Goal: Contribute content: Contribute content

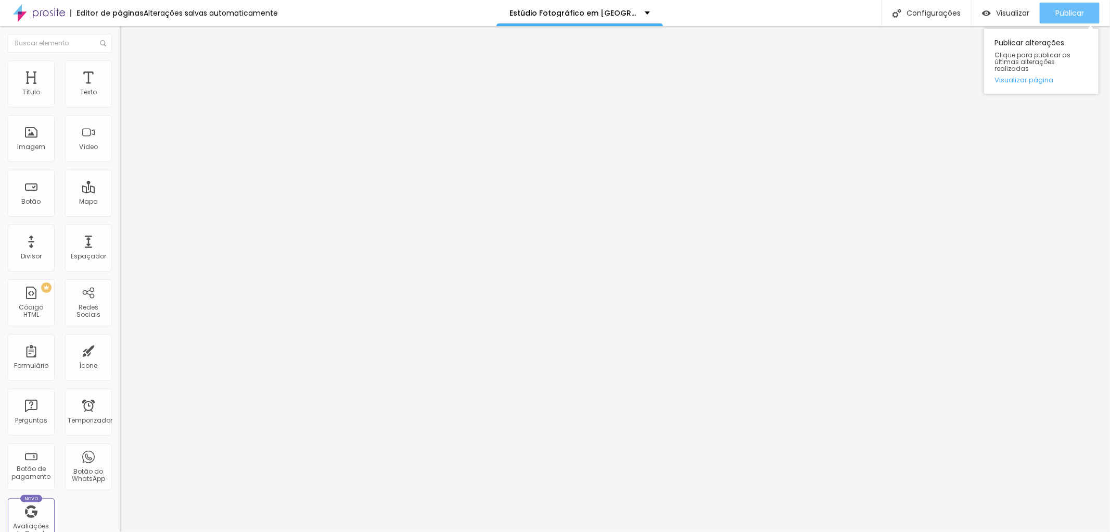
click at [1065, 11] on font "Publicar" at bounding box center [1070, 13] width 29 height 10
click at [129, 72] on font "Avançado" at bounding box center [146, 67] width 34 height 9
type input "6"
type input "7"
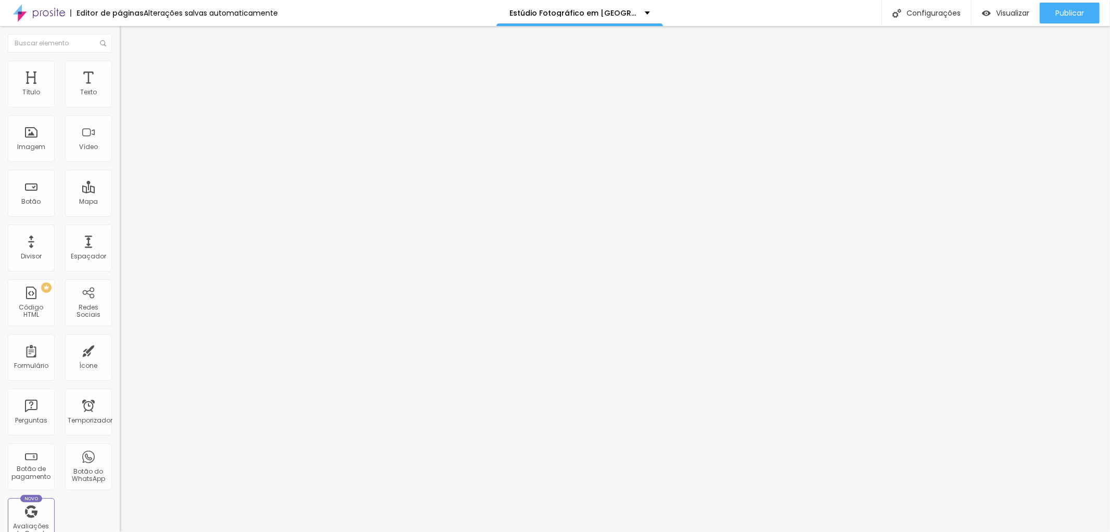
type input "7"
type input "8"
type input "14"
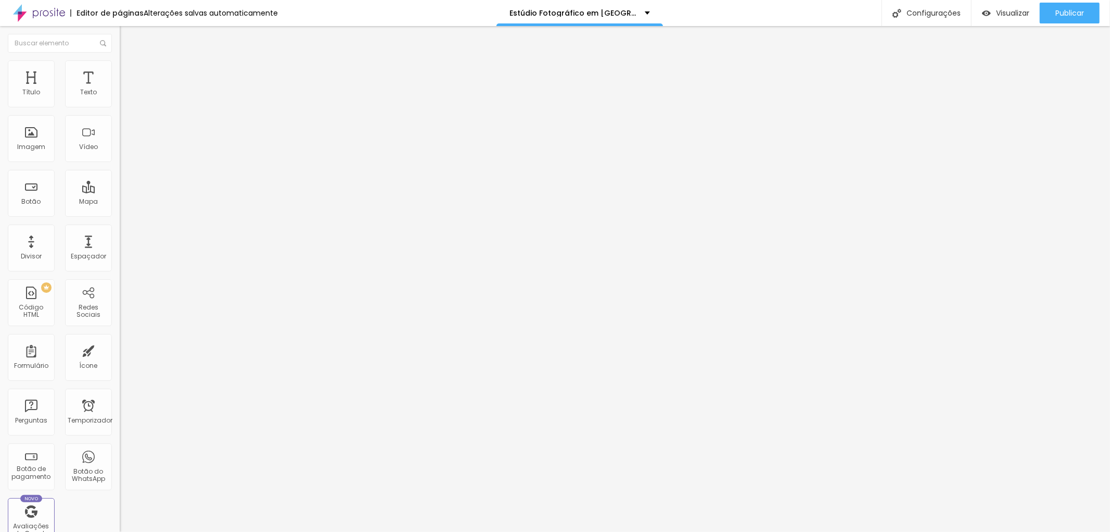
type input "15"
type input "18"
type input "20"
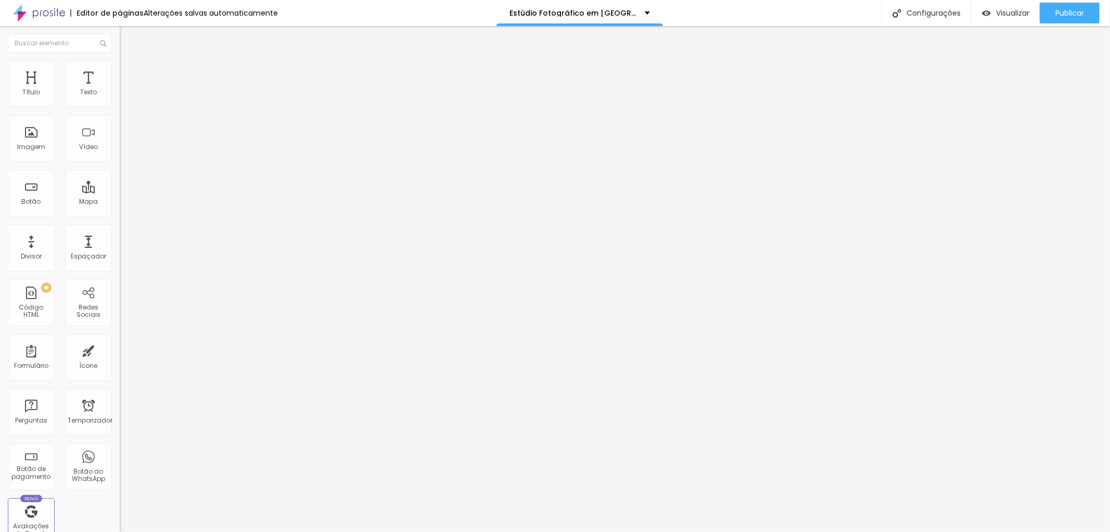
type input "20"
type input "21"
type input "22"
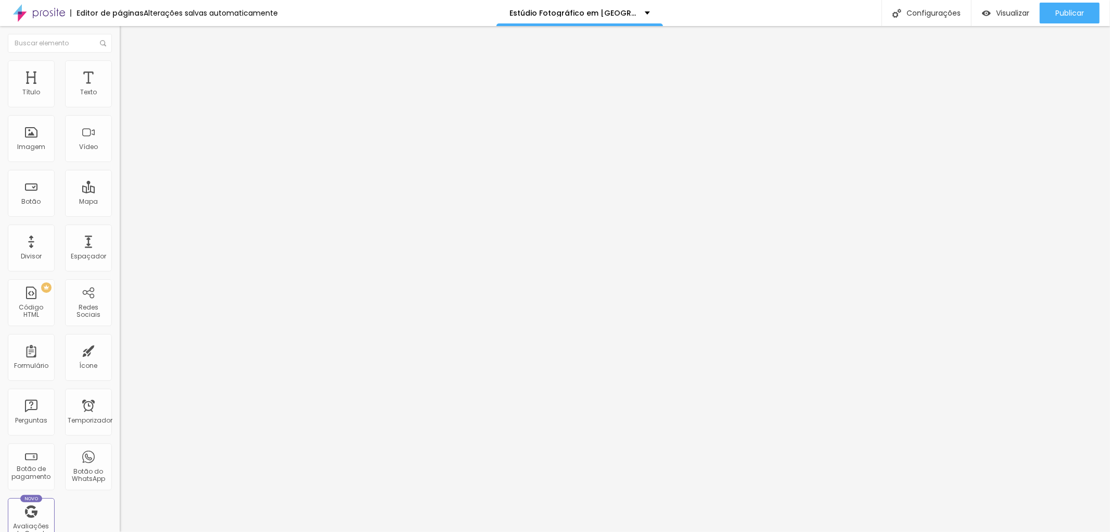
type input "23"
type input "25"
type input "26"
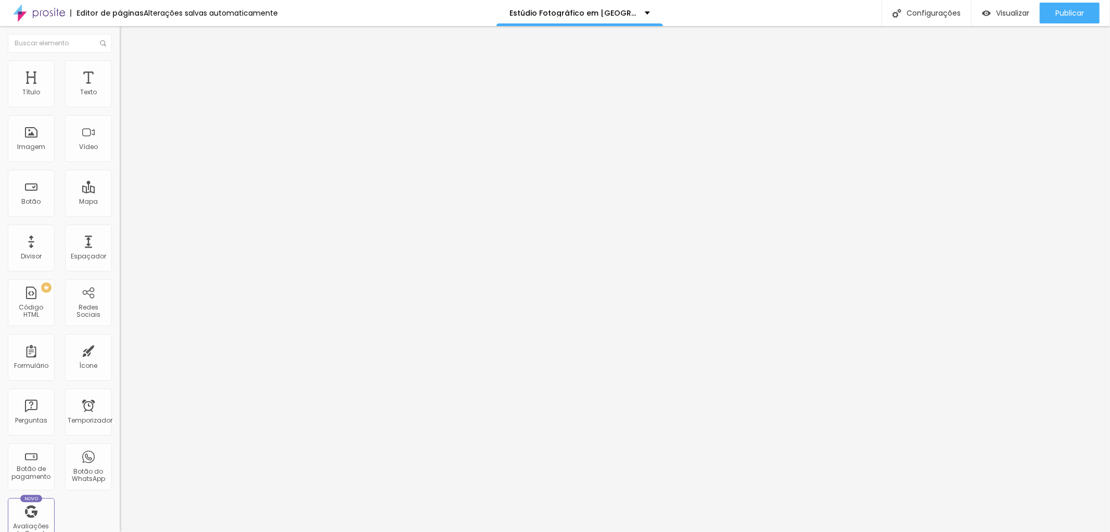
type input "26"
type input "28"
type input "29"
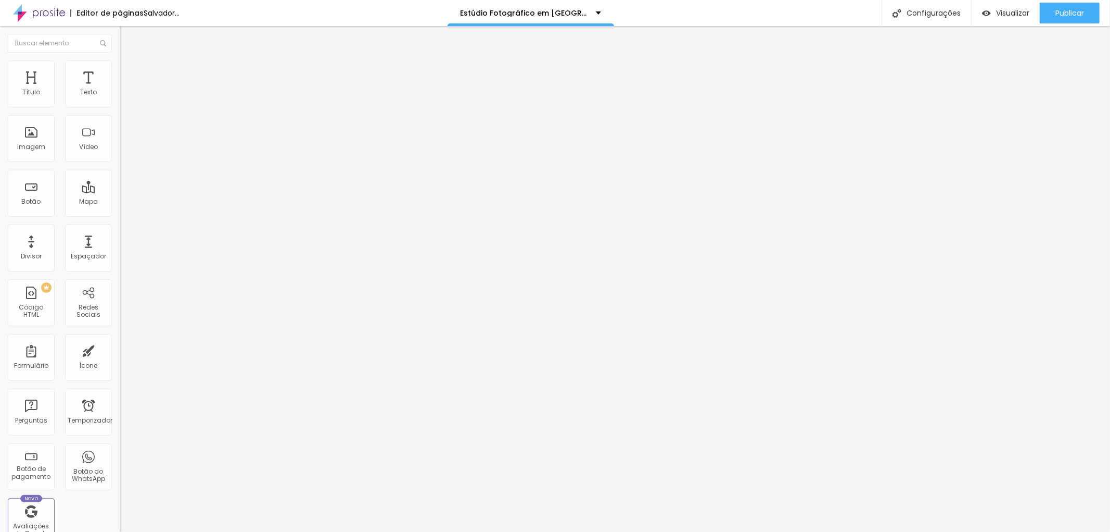
drag, startPoint x: 28, startPoint y: 102, endPoint x: 43, endPoint y: 105, distance: 15.4
type input "29"
click at [120, 192] on input "range" at bounding box center [153, 196] width 67 height 8
click at [1069, 11] on font "Publicar" at bounding box center [1070, 13] width 29 height 10
click at [120, 59] on img at bounding box center [124, 54] width 9 height 9
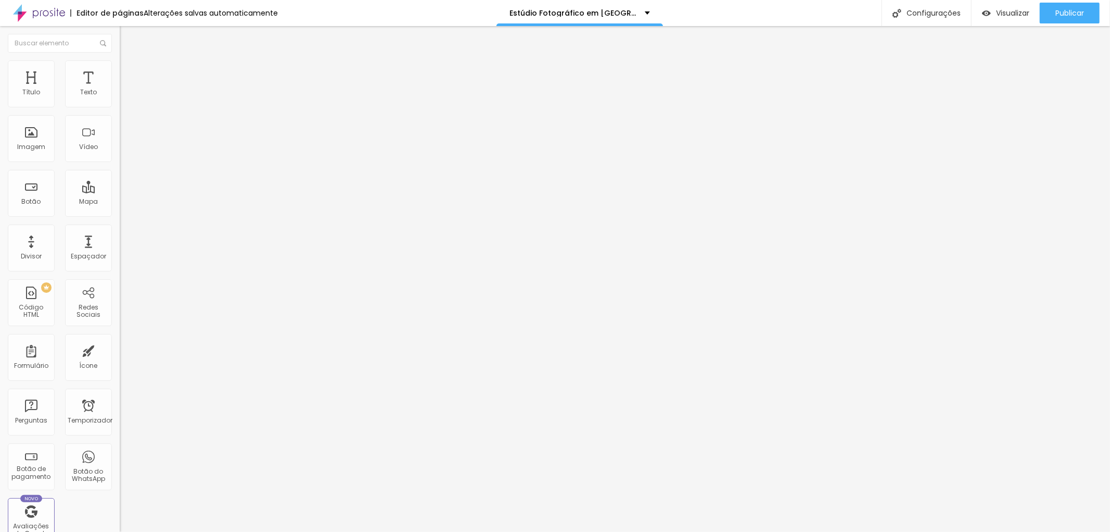
click at [120, 154] on button "button" at bounding box center [127, 148] width 15 height 11
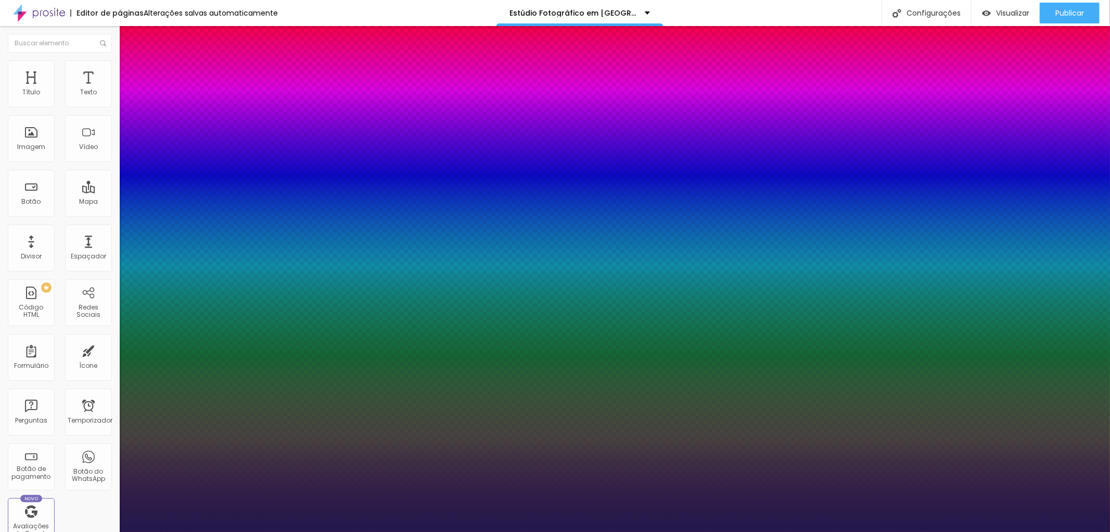
type input "1"
type input "19"
type input "1"
type input "19"
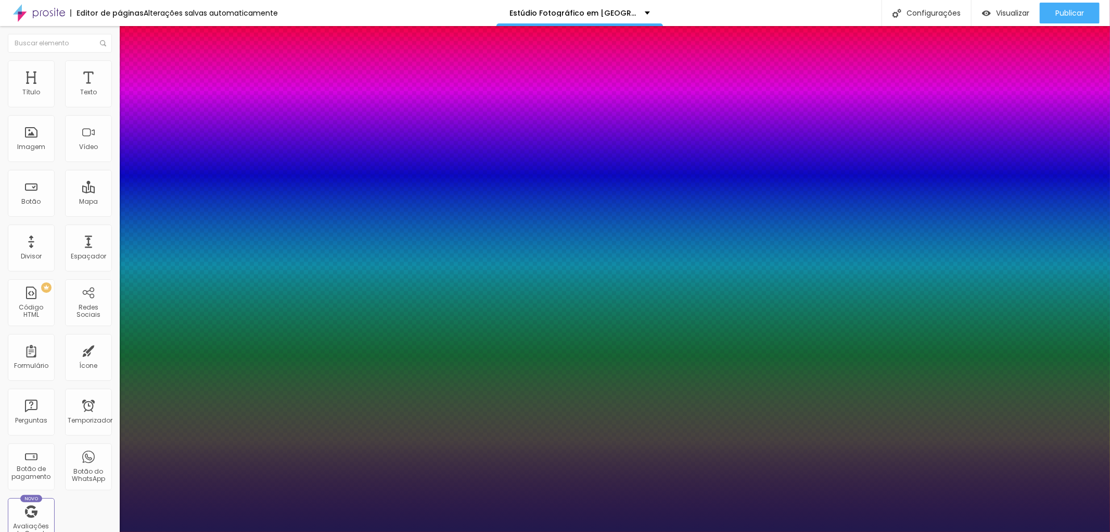
type input "1"
click at [1073, 531] on div at bounding box center [555, 532] width 1110 height 0
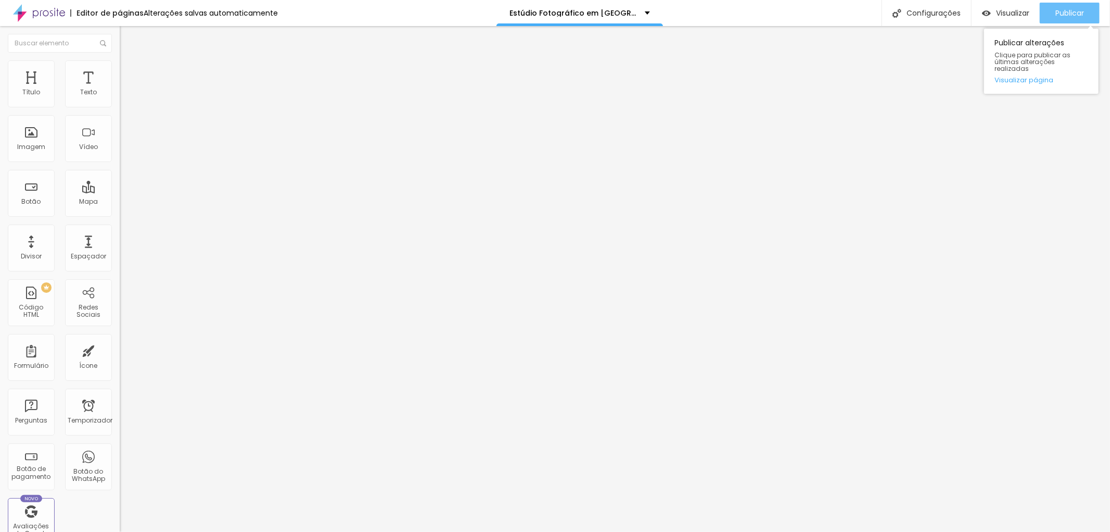
click at [1071, 11] on font "Publicar" at bounding box center [1070, 13] width 29 height 10
click at [80, 92] on font "Texto" at bounding box center [88, 91] width 17 height 9
click at [120, 64] on img at bounding box center [124, 64] width 9 height 9
click at [120, 71] on li "Avançado" at bounding box center [180, 76] width 120 height 10
type input "67"
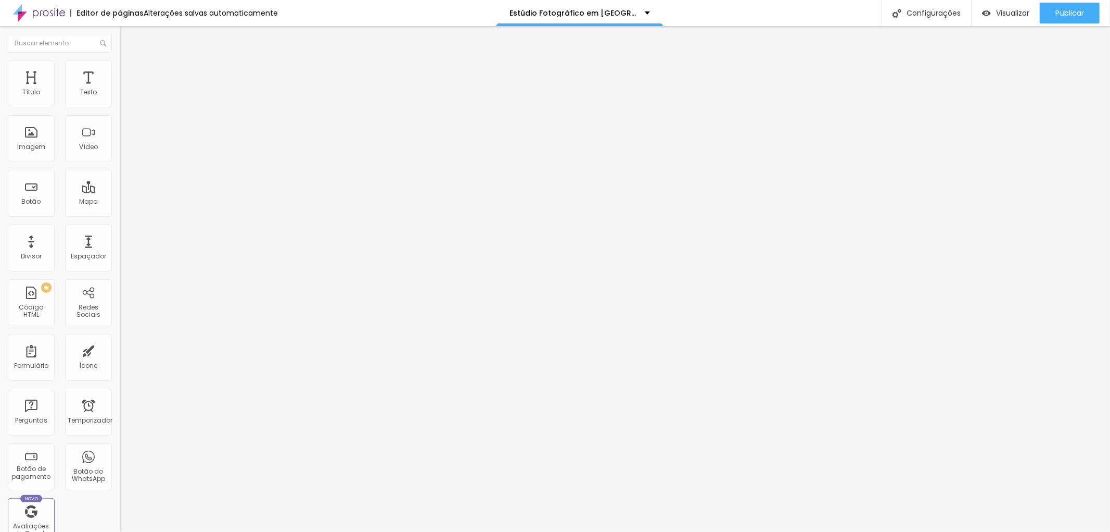
type input "67"
type input "63"
type input "61"
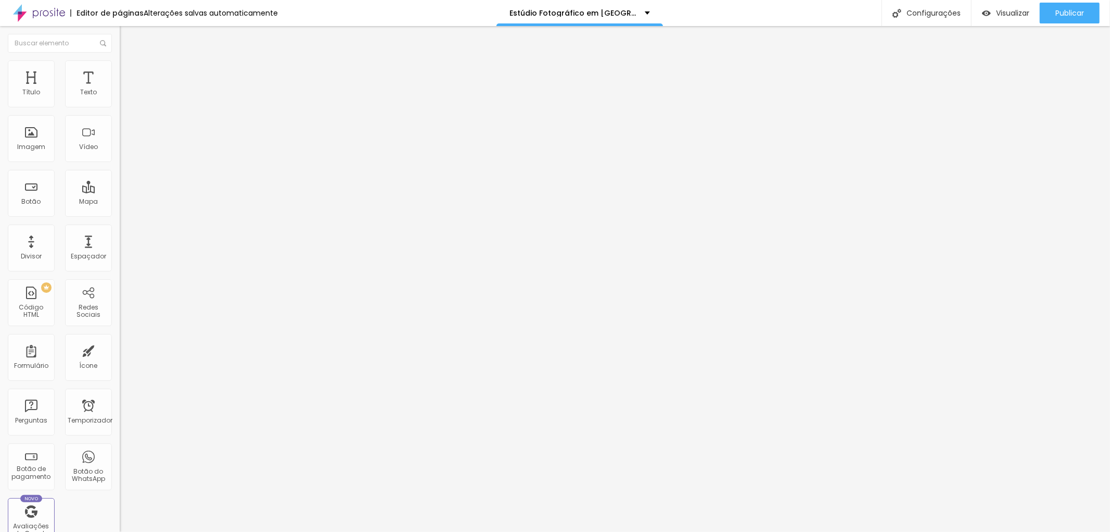
type input "58"
type input "47"
type input "41"
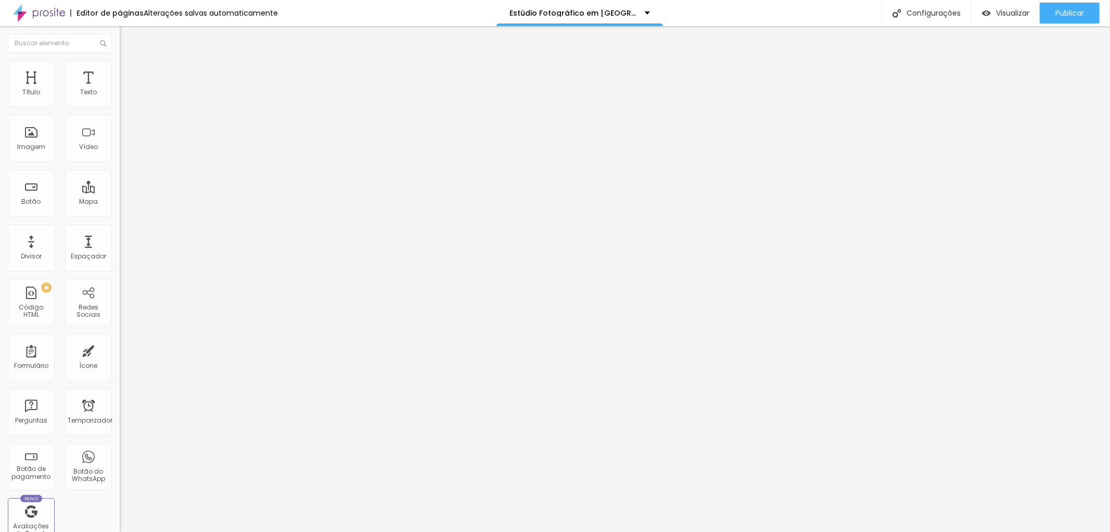
type input "41"
type input "39"
type input "34"
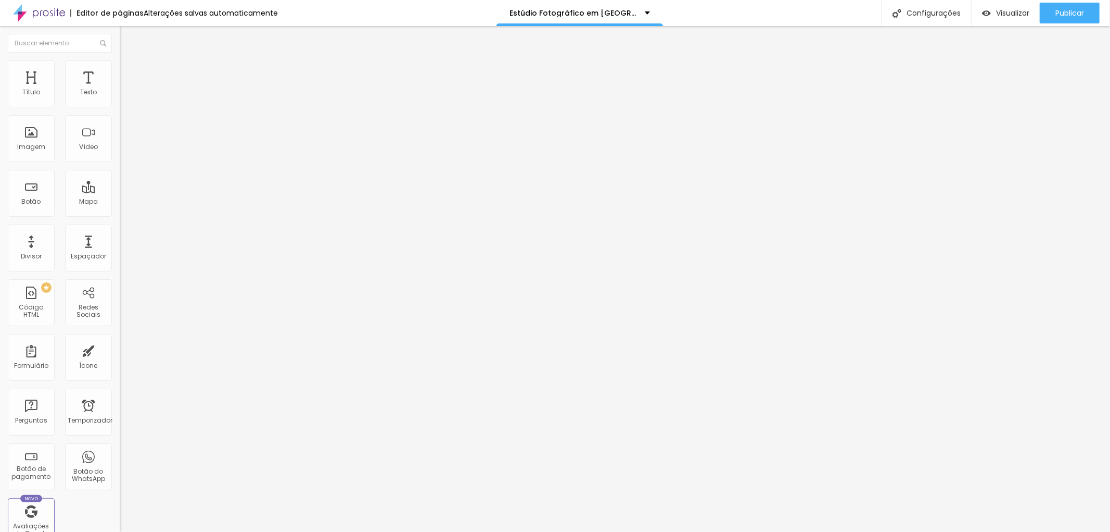
type input "31"
type input "30"
type input "29"
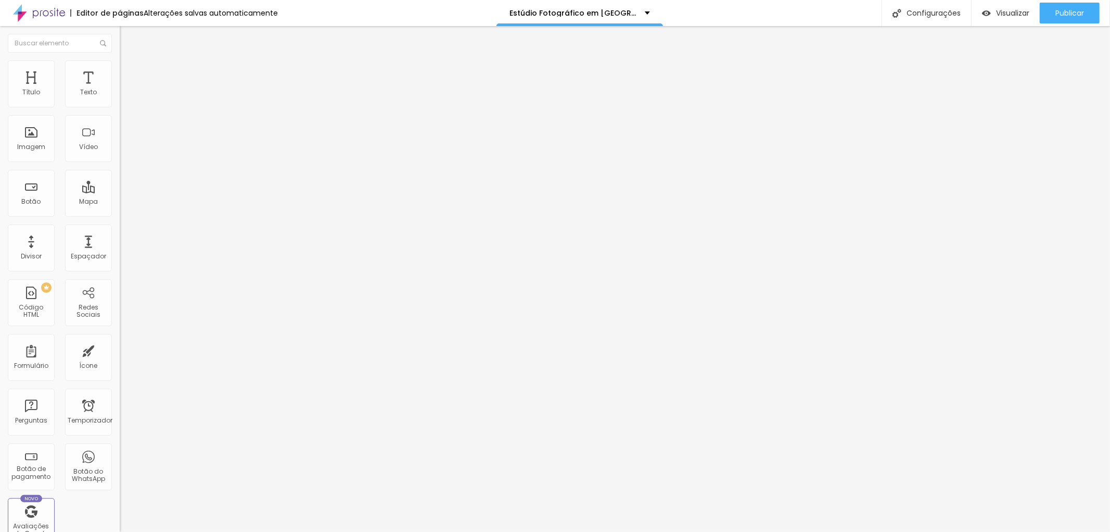
type input "29"
type input "27"
type input "26"
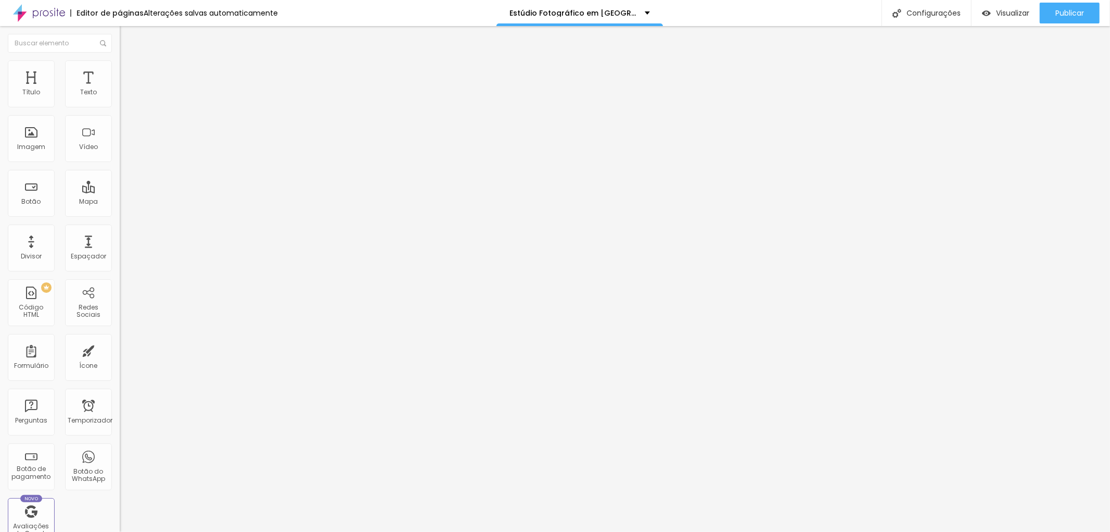
type input "23"
type input "19"
type input "12"
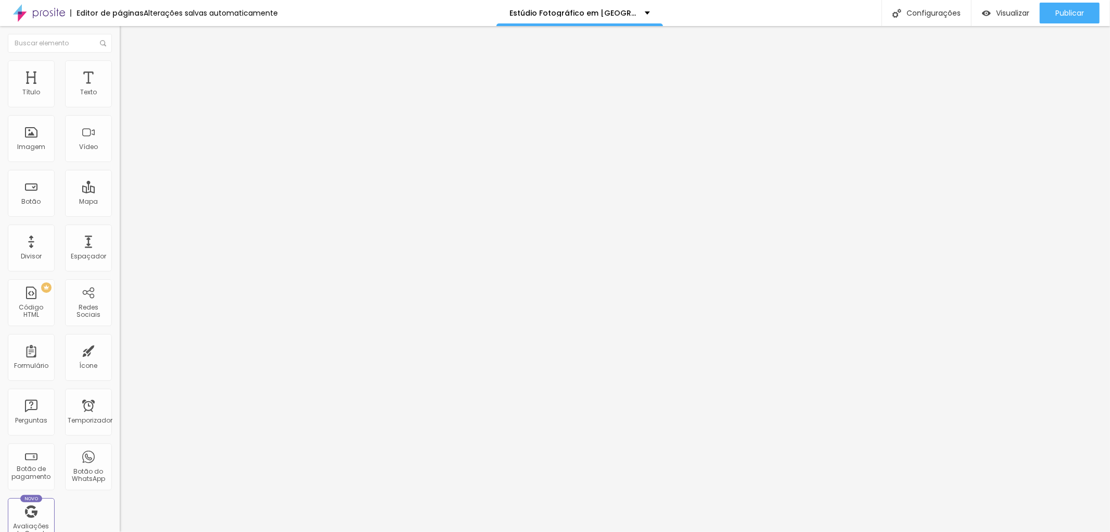
type input "12"
type input "9"
type input "6"
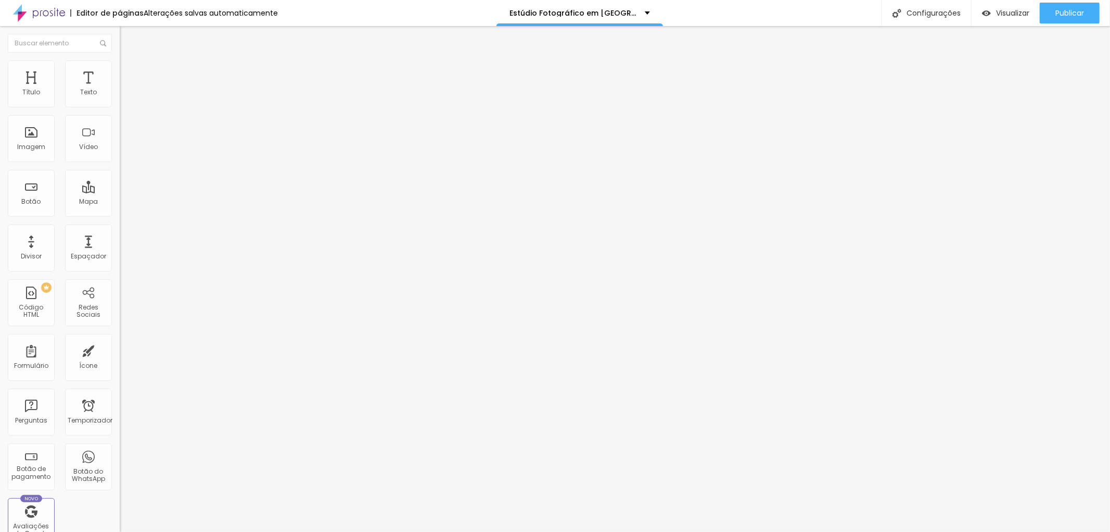
type input "4"
type input "5"
type input "7"
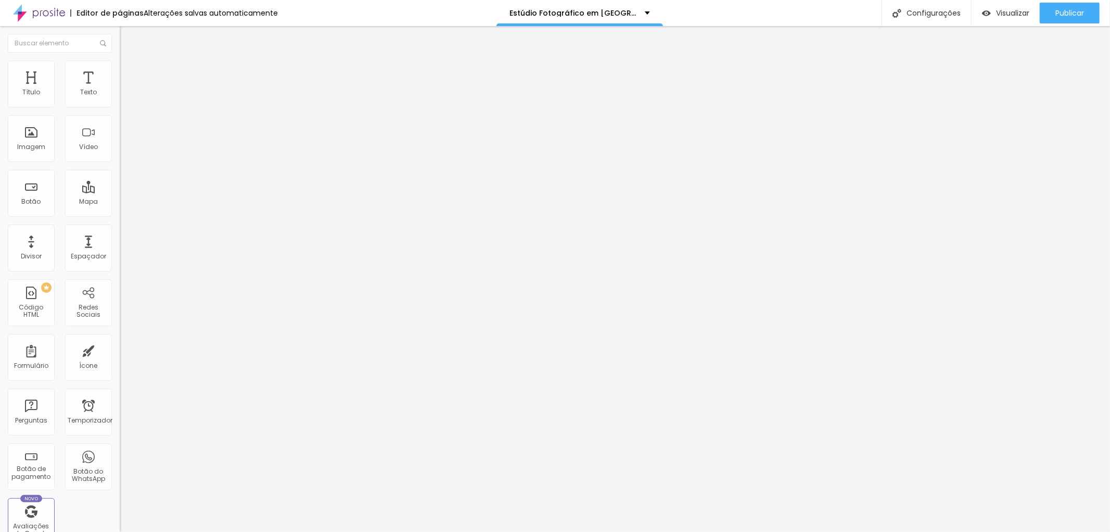
type input "7"
type input "9"
type input "10"
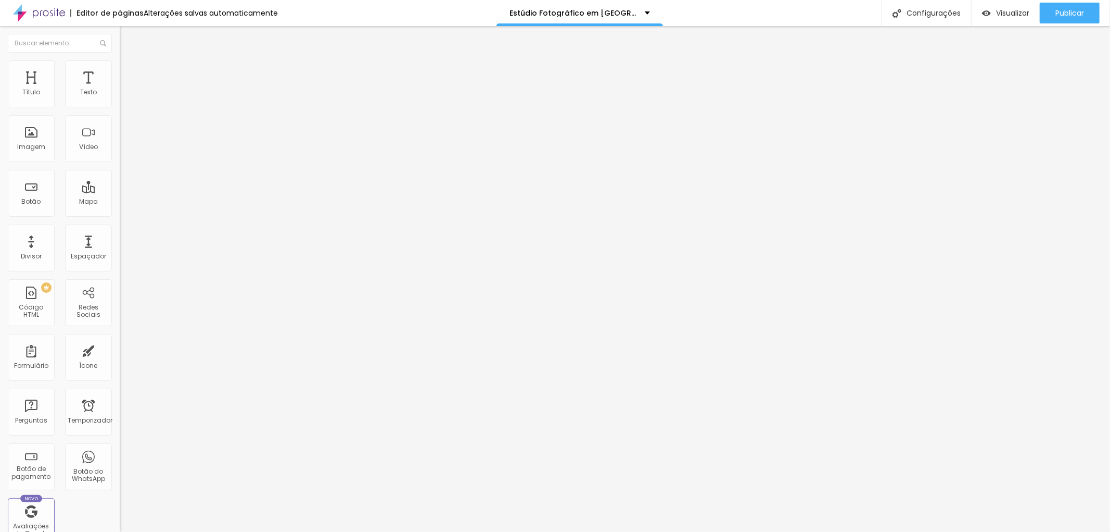
type input "11"
drag, startPoint x: 68, startPoint y: 123, endPoint x: 31, endPoint y: 115, distance: 37.8
type input "11"
click at [120, 349] on input "range" at bounding box center [153, 353] width 67 height 8
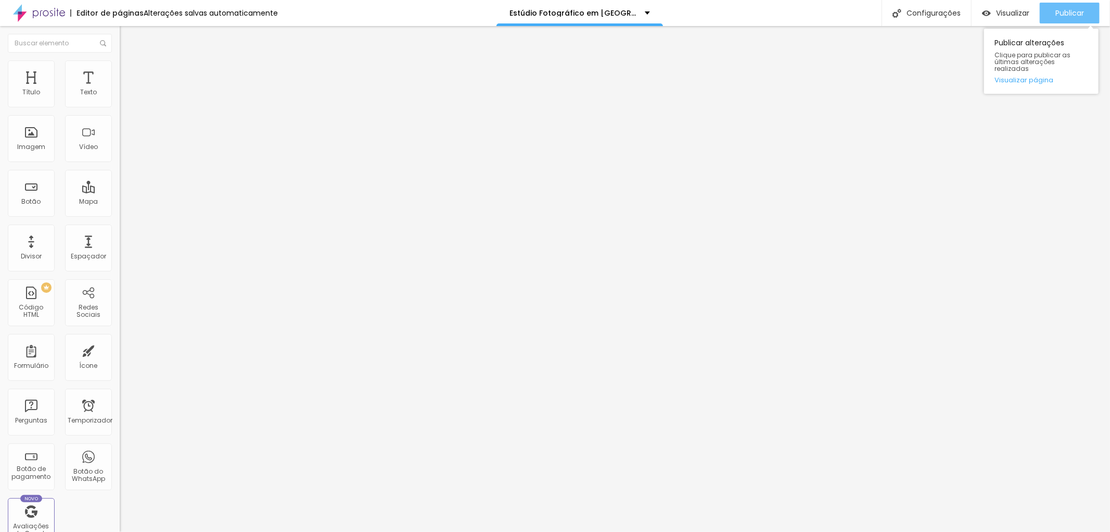
click at [1085, 16] on button "Publicar" at bounding box center [1070, 13] width 60 height 21
click at [1065, 13] on font "Publicar" at bounding box center [1070, 13] width 29 height 10
click at [120, 67] on li "Avançado" at bounding box center [180, 65] width 120 height 10
click at [120, 65] on img at bounding box center [124, 64] width 9 height 9
click at [129, 61] on font "Estilo" at bounding box center [137, 57] width 16 height 9
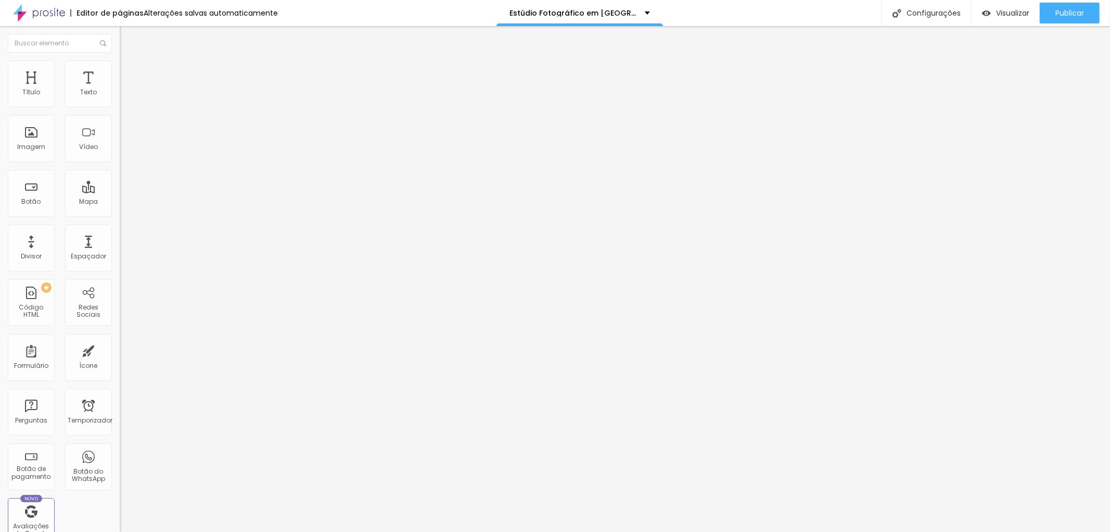
click at [120, 154] on button "button" at bounding box center [127, 148] width 15 height 11
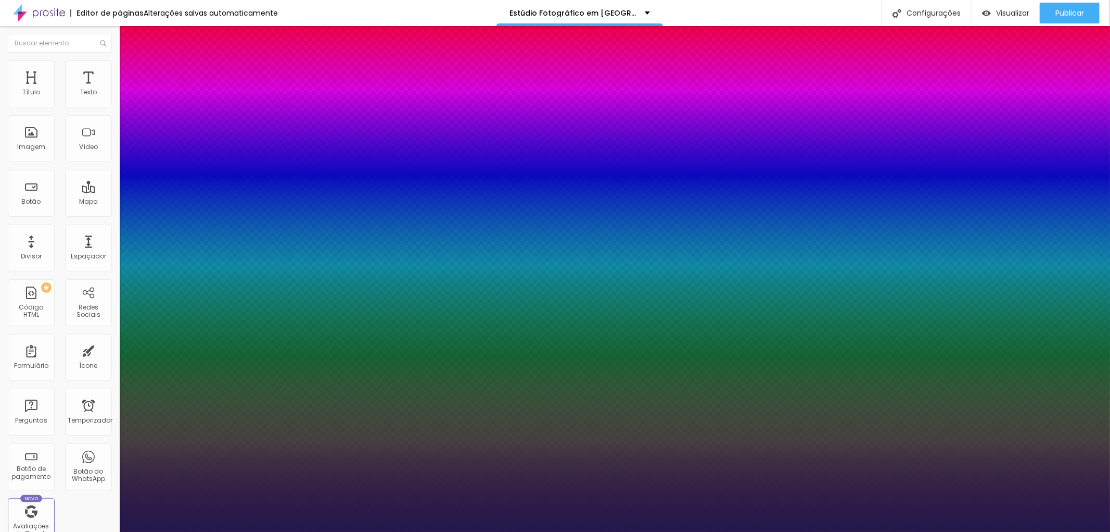
type input "1"
drag, startPoint x: 1104, startPoint y: 147, endPoint x: 1103, endPoint y: 183, distance: 36.0
click at [1103, 531] on div at bounding box center [555, 532] width 1110 height 0
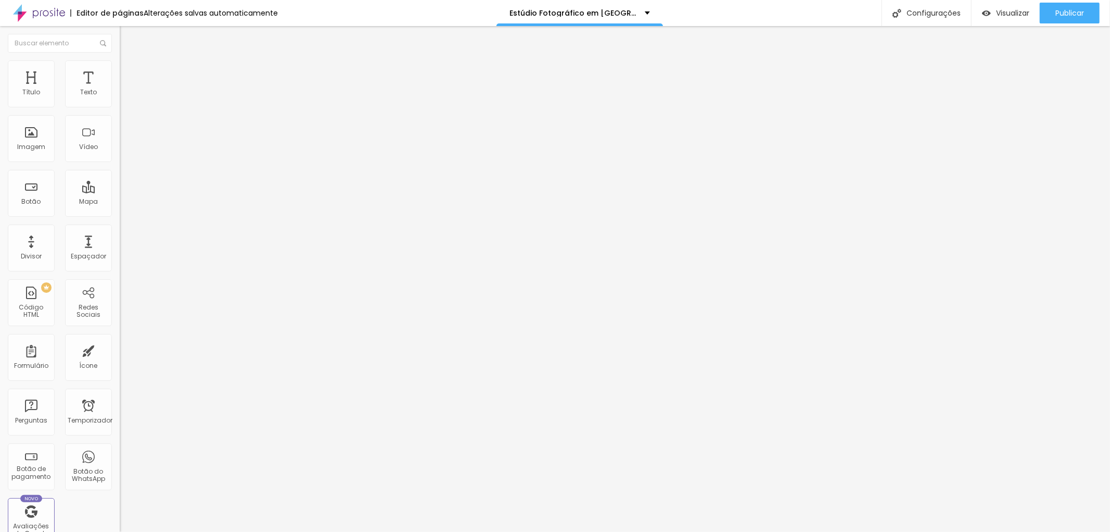
click at [120, 154] on button "button" at bounding box center [127, 148] width 15 height 11
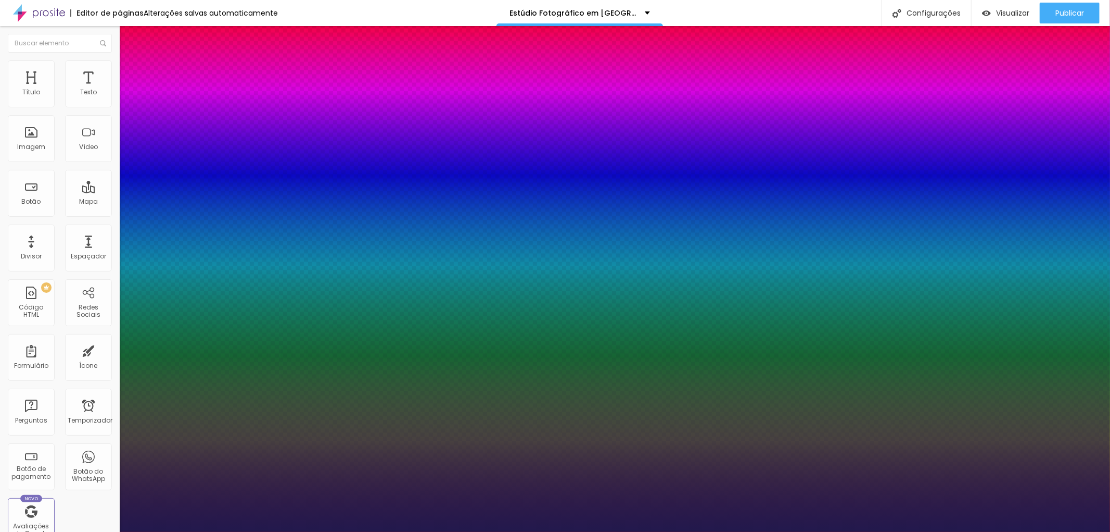
type input "1"
type input "17"
type input "1"
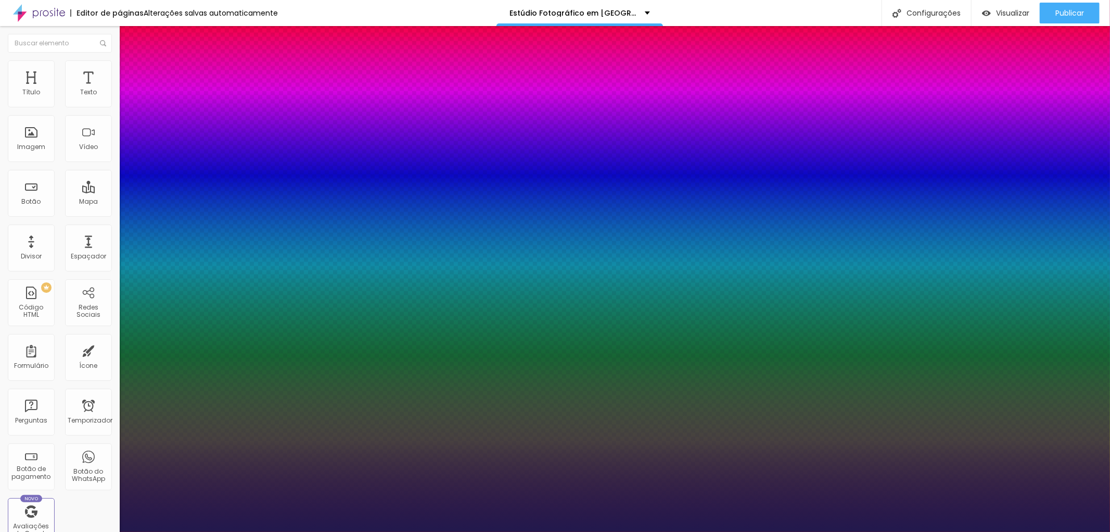
type input "16"
type input "1"
type input "18"
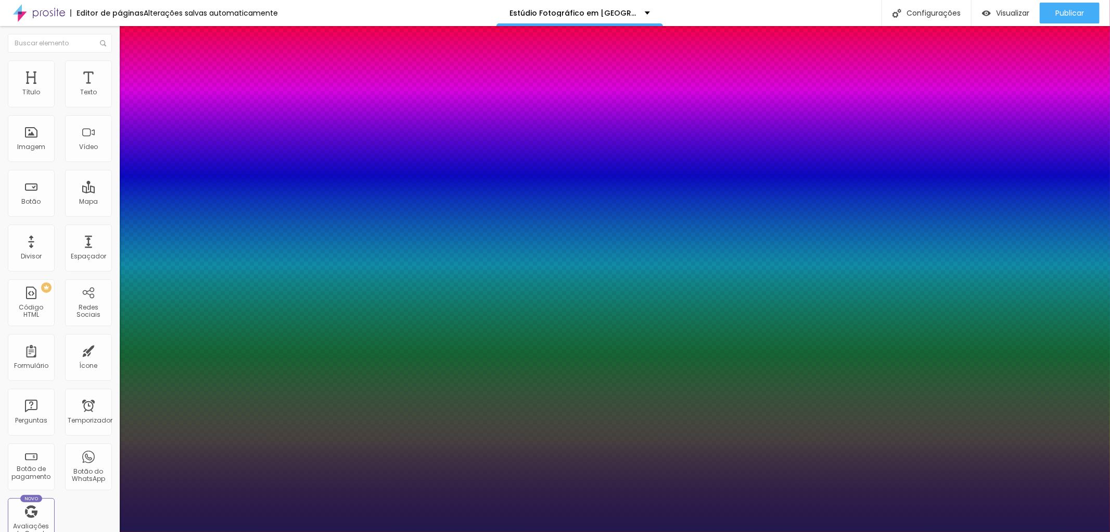
type input "1"
type input "18"
type input "1"
click at [43, 531] on div at bounding box center [555, 532] width 1110 height 0
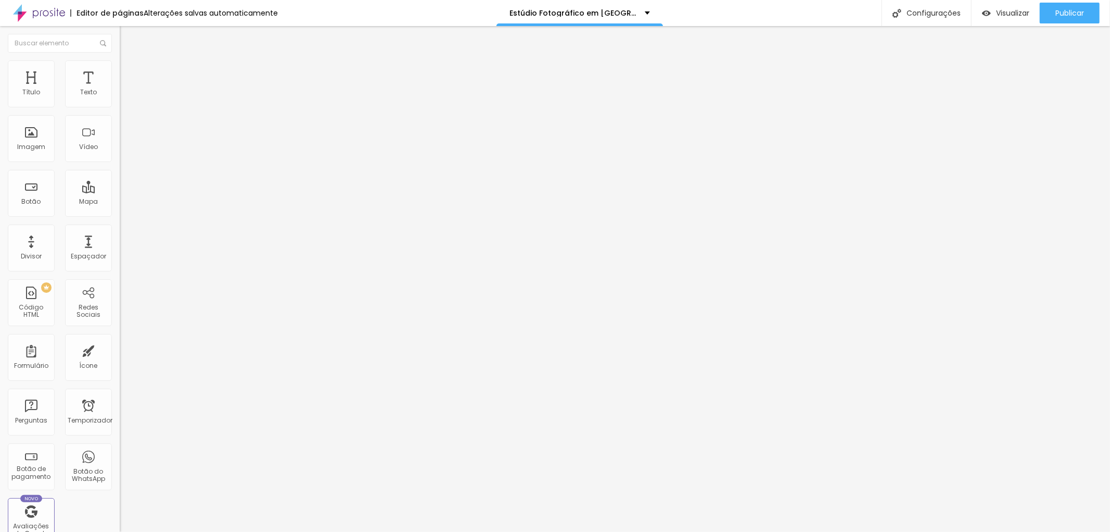
click at [129, 71] on font "Avançado" at bounding box center [146, 67] width 34 height 9
type input "21"
type input "17"
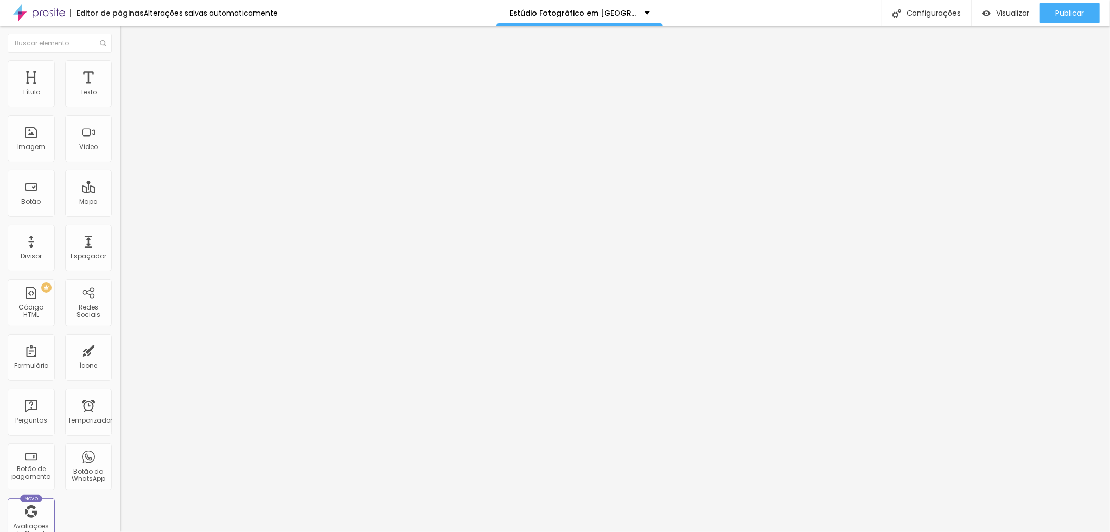
type input "16"
type input "15"
type input "14"
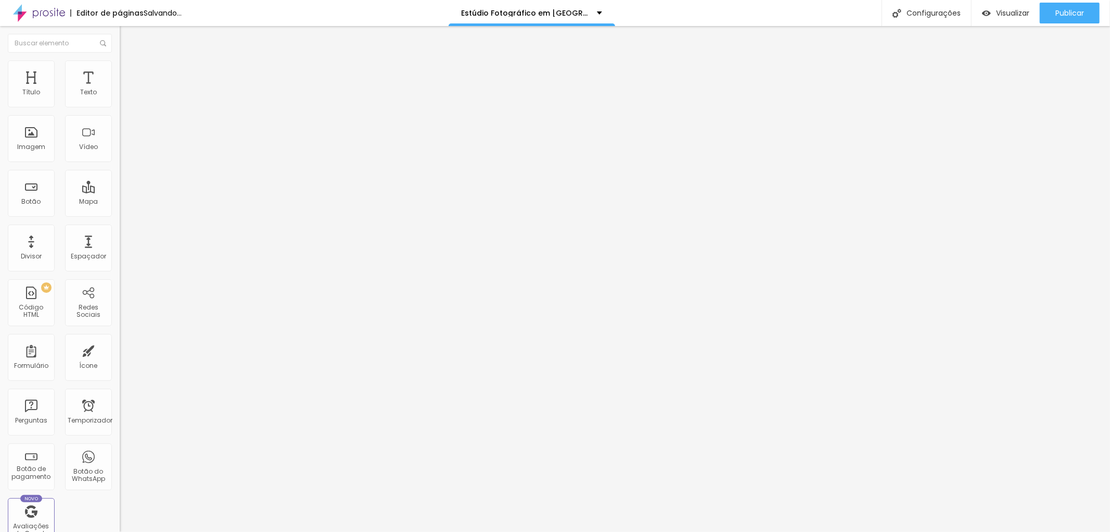
type input "14"
type input "13"
type input "12"
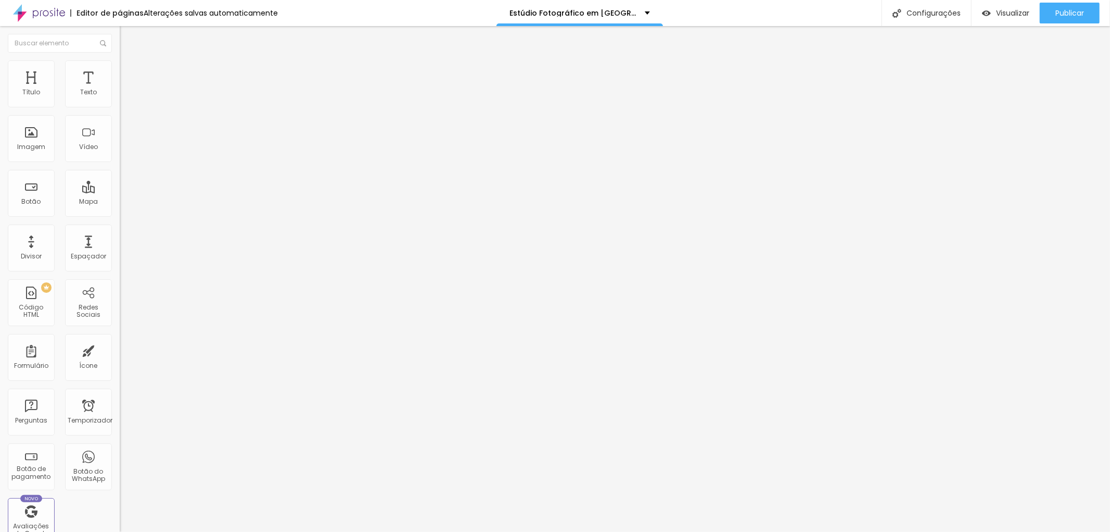
type input "11"
type input "10"
drag, startPoint x: 40, startPoint y: 103, endPoint x: 30, endPoint y: 102, distance: 9.4
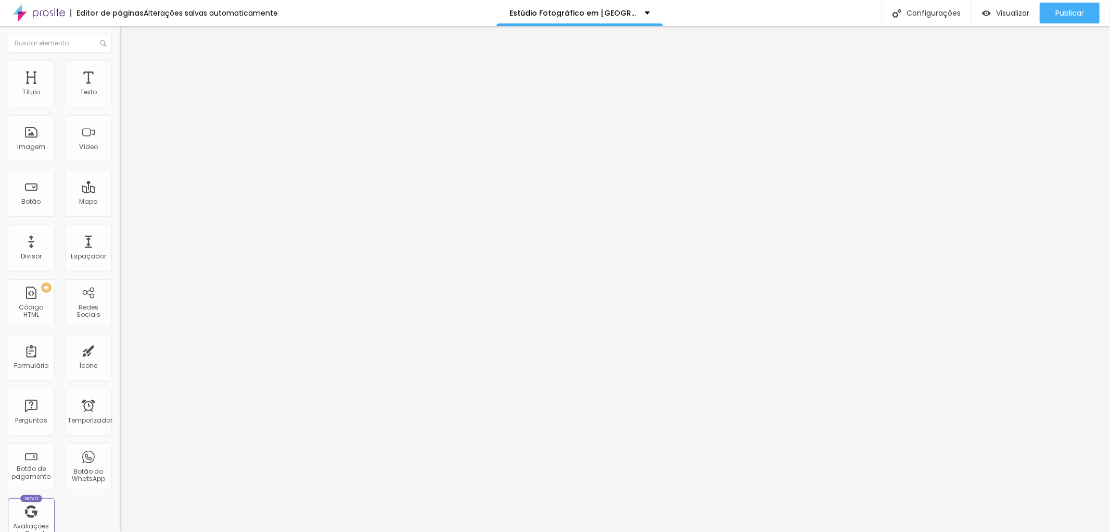
type input "10"
click at [120, 192] on input "range" at bounding box center [153, 196] width 67 height 8
click at [1072, 14] on font "Publicar" at bounding box center [1070, 13] width 29 height 10
click at [1074, 14] on font "Publicar" at bounding box center [1070, 13] width 29 height 10
click at [1069, 14] on font "Publicar" at bounding box center [1070, 13] width 29 height 10
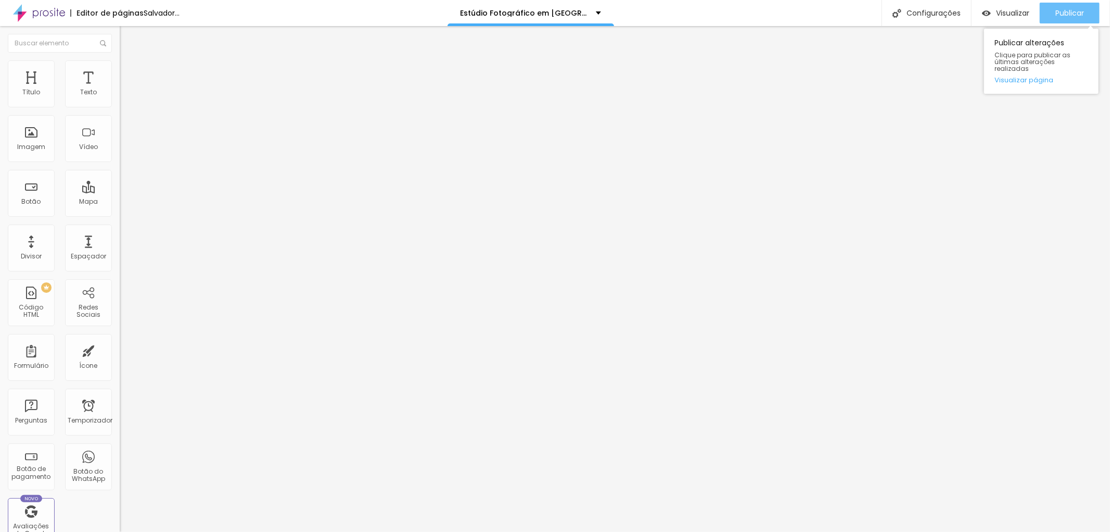
click at [1067, 11] on font "Publicar" at bounding box center [1070, 13] width 29 height 10
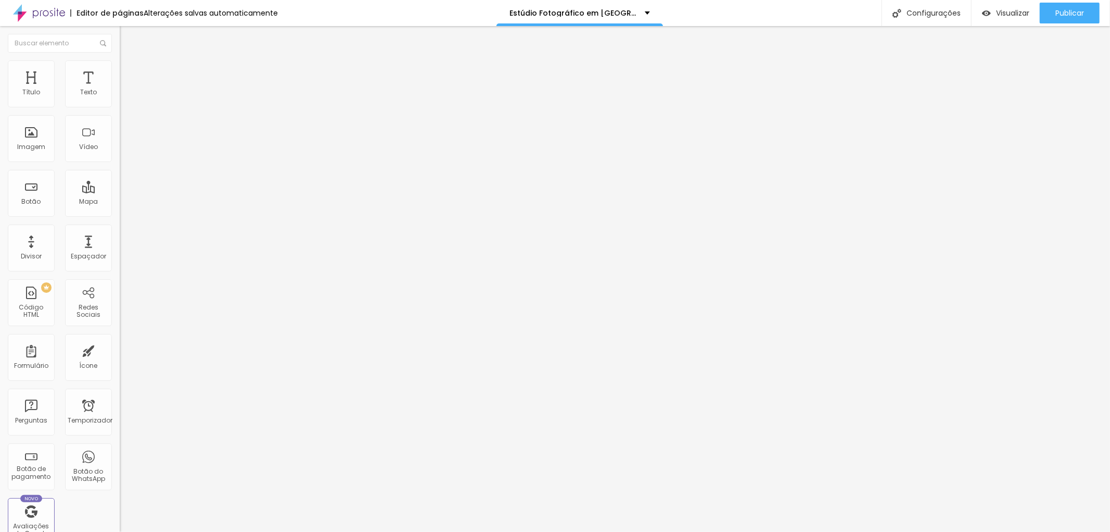
click at [129, 72] on font "Avançado" at bounding box center [146, 67] width 34 height 9
click at [120, 60] on li "Estilo" at bounding box center [180, 55] width 120 height 10
click at [124, 151] on icon "button" at bounding box center [125, 150] width 2 height 2
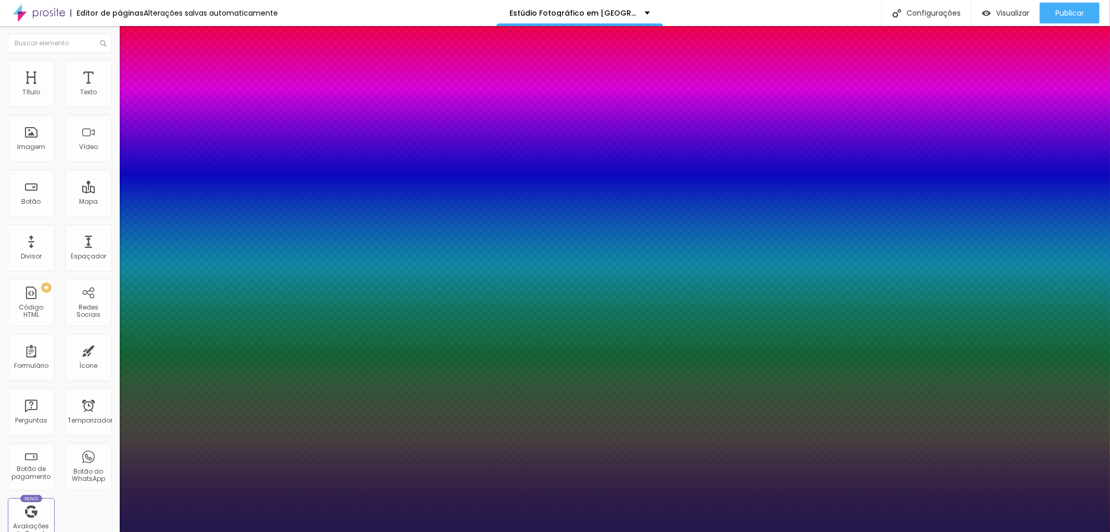
type input "1"
click at [873, 531] on div at bounding box center [555, 532] width 1110 height 0
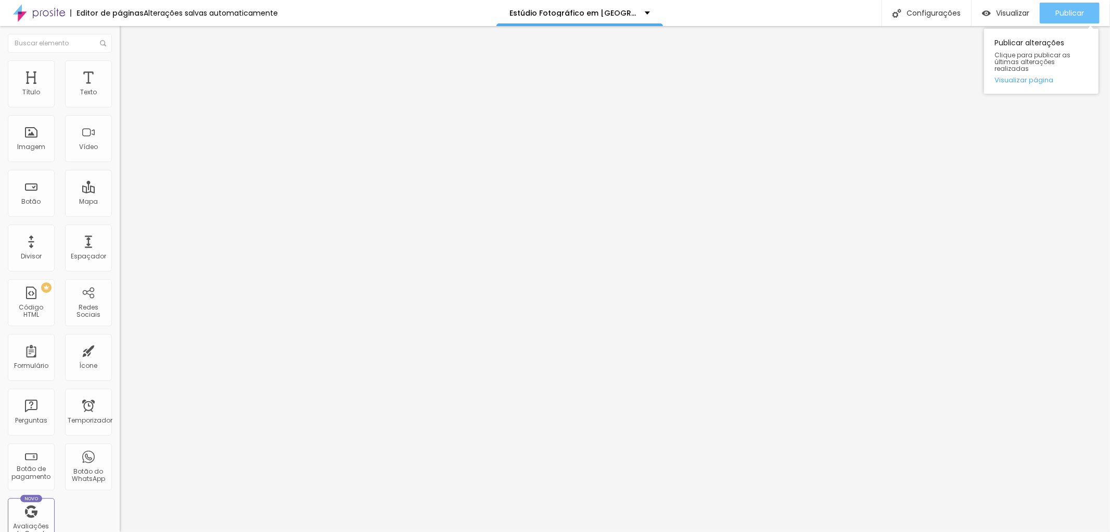
click at [1075, 12] on font "Publicar" at bounding box center [1070, 13] width 29 height 10
click at [1081, 12] on font "Publicar" at bounding box center [1070, 13] width 29 height 10
click at [129, 70] on font "Avançado" at bounding box center [146, 67] width 34 height 9
click at [120, 59] on img at bounding box center [124, 54] width 9 height 9
click at [124, 97] on icon "button" at bounding box center [127, 94] width 6 height 6
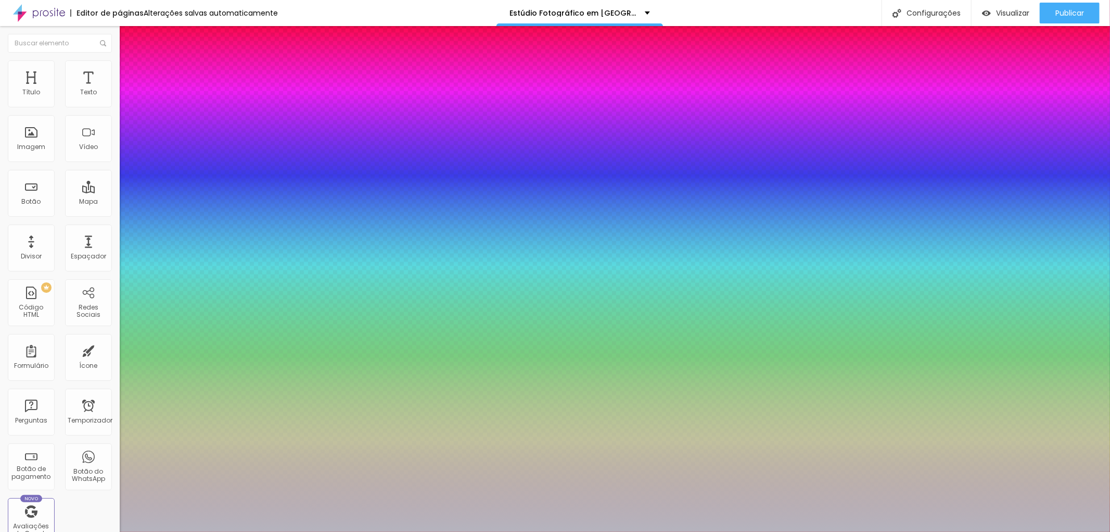
type input "1"
click at [85, 531] on div at bounding box center [555, 532] width 1110 height 0
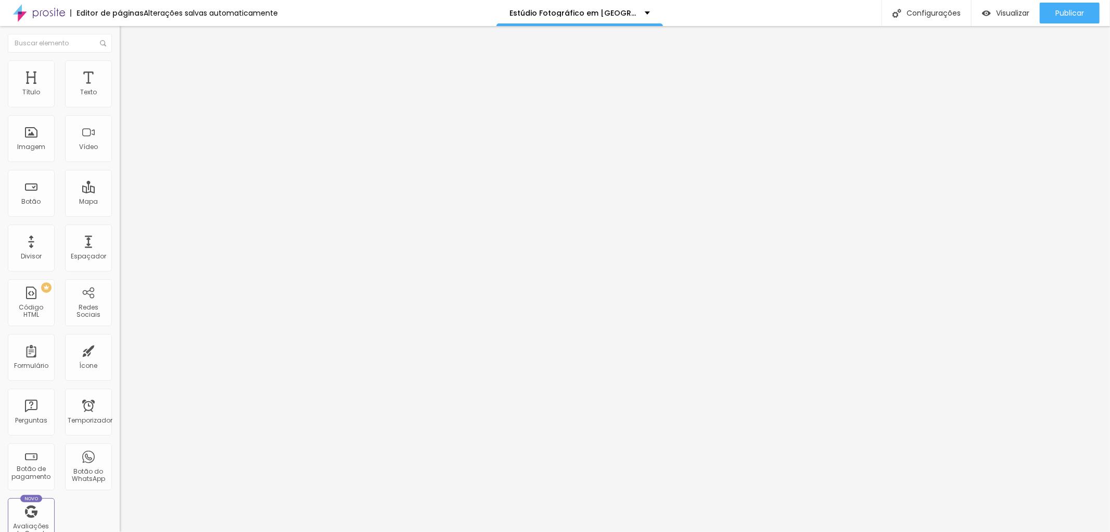
click at [129, 72] on font "Avançado" at bounding box center [146, 67] width 34 height 9
click at [120, 59] on img at bounding box center [124, 54] width 9 height 9
click at [120, 100] on button "button" at bounding box center [127, 94] width 15 height 11
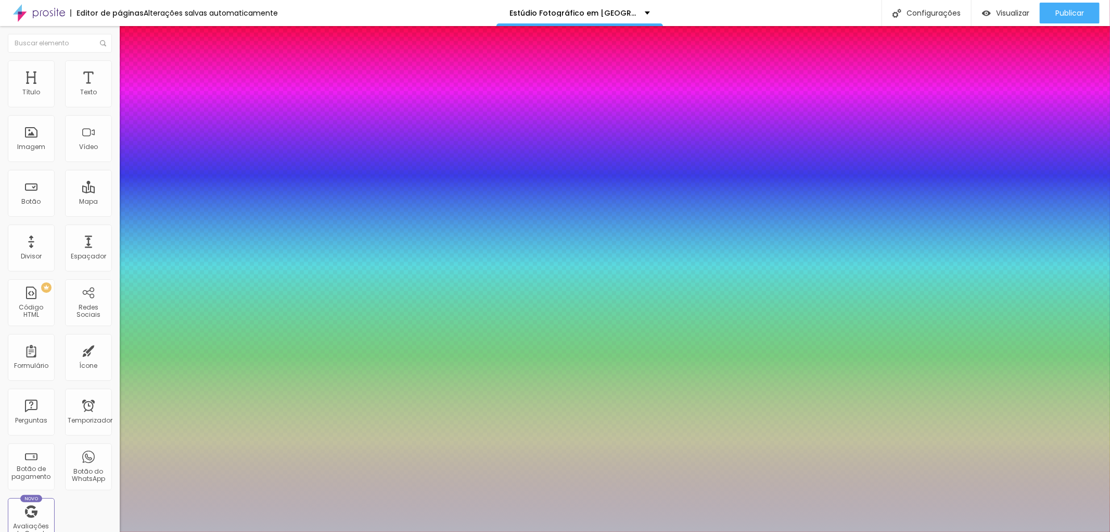
type input "1"
click at [104, 531] on div at bounding box center [555, 532] width 1110 height 0
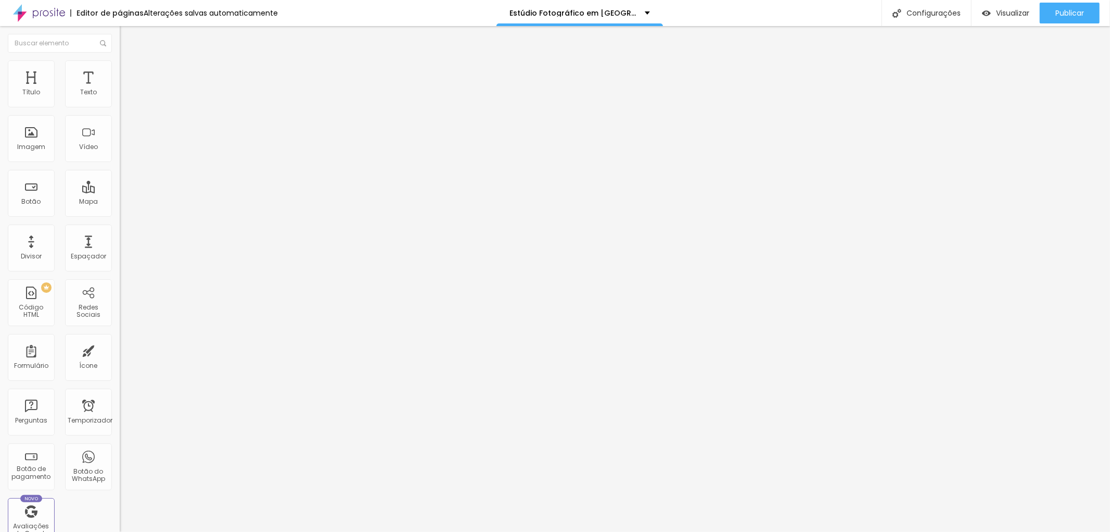
click at [129, 72] on font "Avançado" at bounding box center [146, 67] width 34 height 9
click at [120, 71] on li "Avançado" at bounding box center [180, 76] width 120 height 10
type input "12"
type input "11"
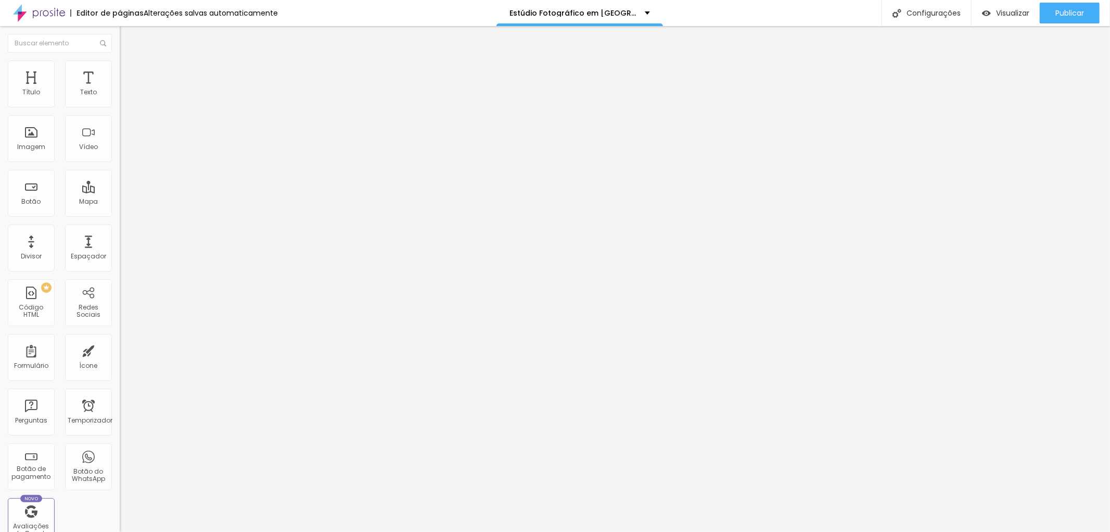
type input "11"
type input "10"
click at [120, 349] on input "range" at bounding box center [153, 353] width 67 height 8
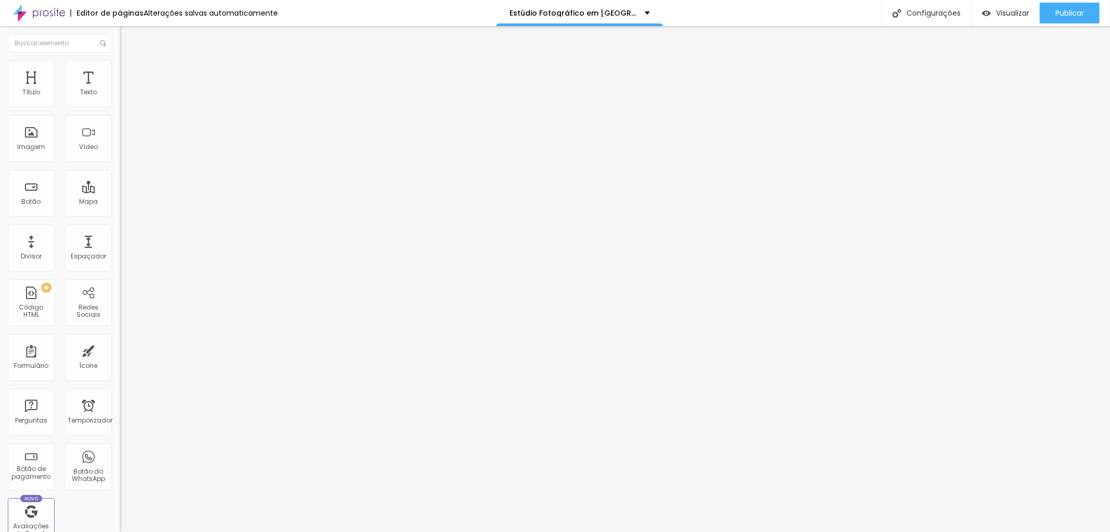
click at [120, 69] on li "Estilo" at bounding box center [180, 65] width 120 height 10
click at [120, 71] on li "Avançado" at bounding box center [180, 76] width 120 height 10
click at [120, 59] on img at bounding box center [124, 54] width 9 height 9
click at [125, 150] on icon "button" at bounding box center [127, 148] width 4 height 4
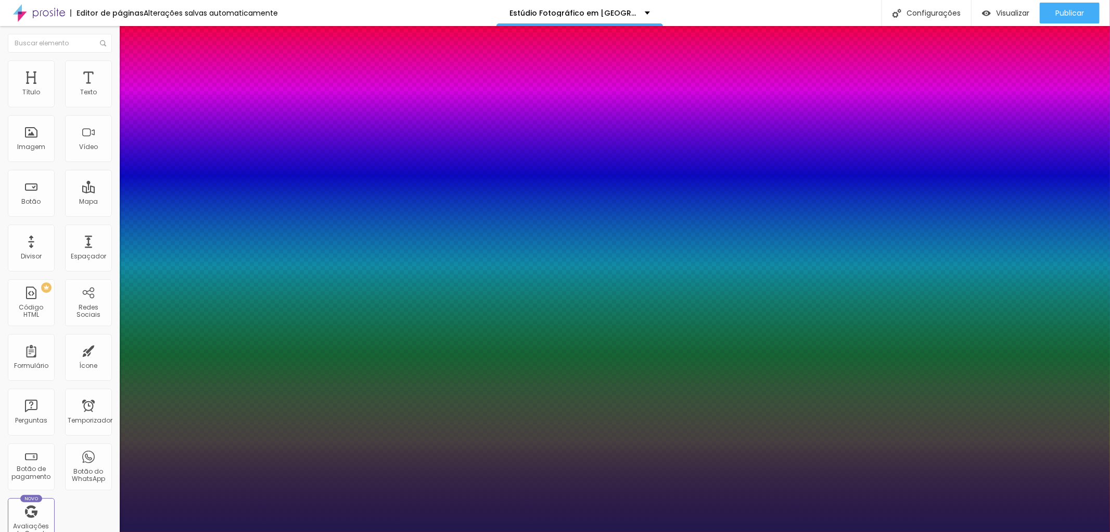
type input "1"
click at [85, 531] on div at bounding box center [555, 532] width 1110 height 0
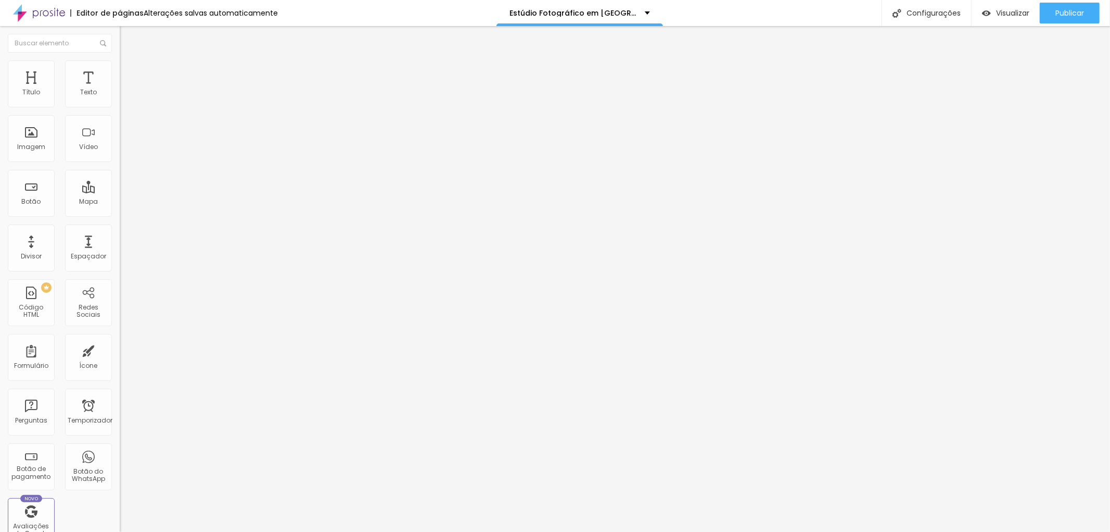
click at [129, 72] on font "Avançado" at bounding box center [146, 67] width 34 height 9
click at [120, 60] on li "Estilo" at bounding box center [180, 55] width 120 height 10
click at [125, 150] on icon "button" at bounding box center [127, 148] width 4 height 4
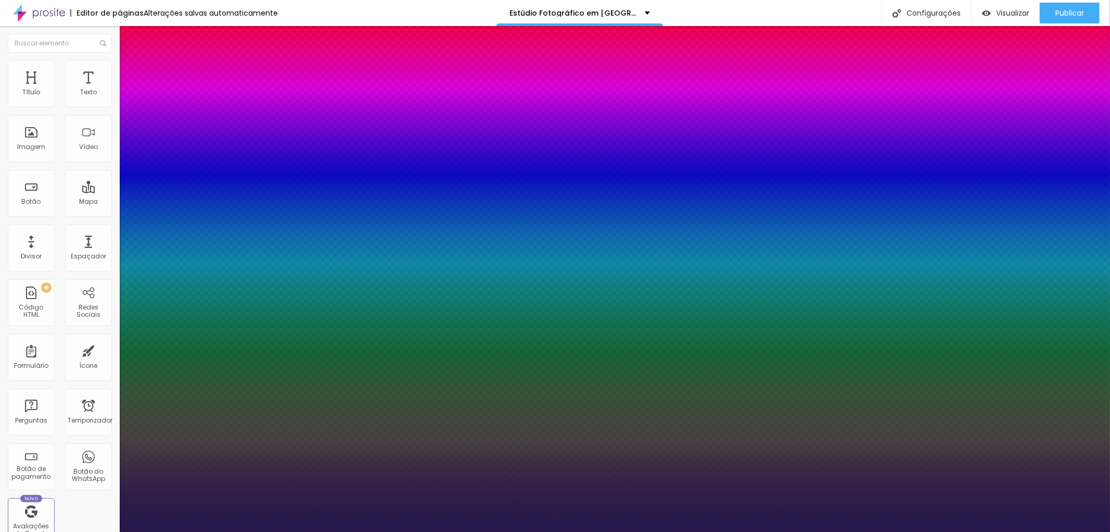
type input "1"
drag, startPoint x: 1105, startPoint y: 137, endPoint x: 1105, endPoint y: 151, distance: 14.1
click at [1105, 531] on div at bounding box center [555, 532] width 1110 height 0
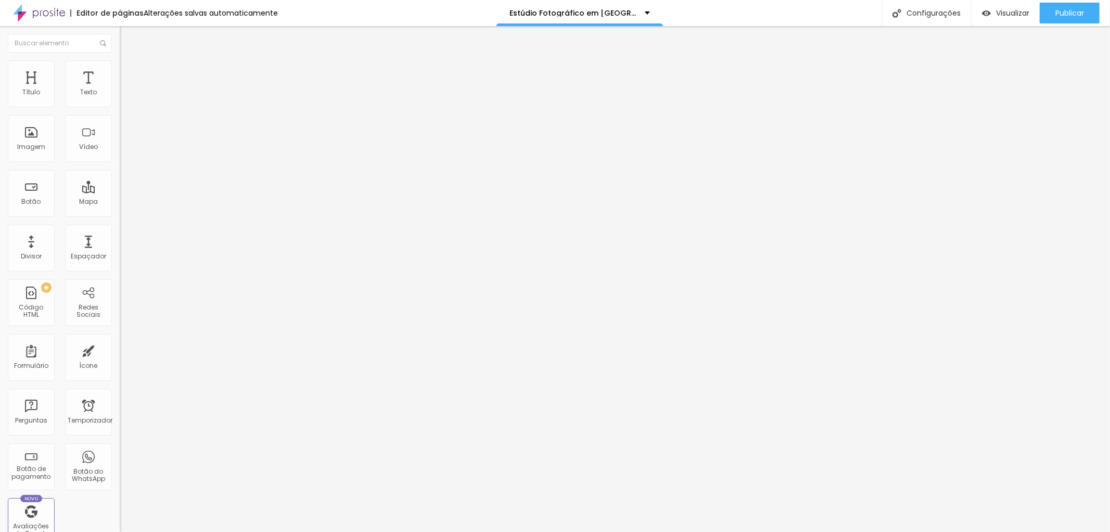
click at [120, 154] on button "button" at bounding box center [127, 148] width 15 height 11
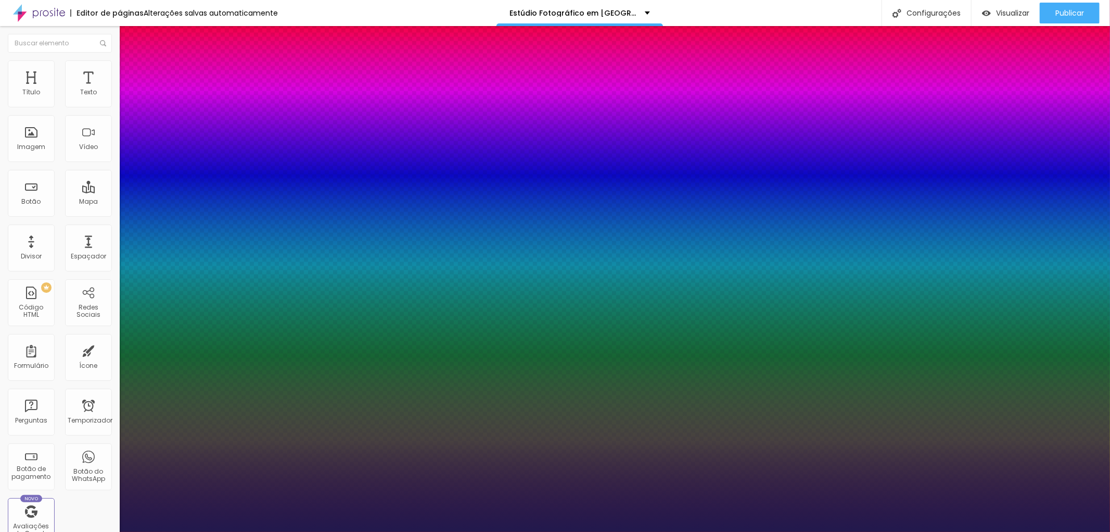
type input "1"
click at [1042, 531] on div at bounding box center [555, 532] width 1110 height 0
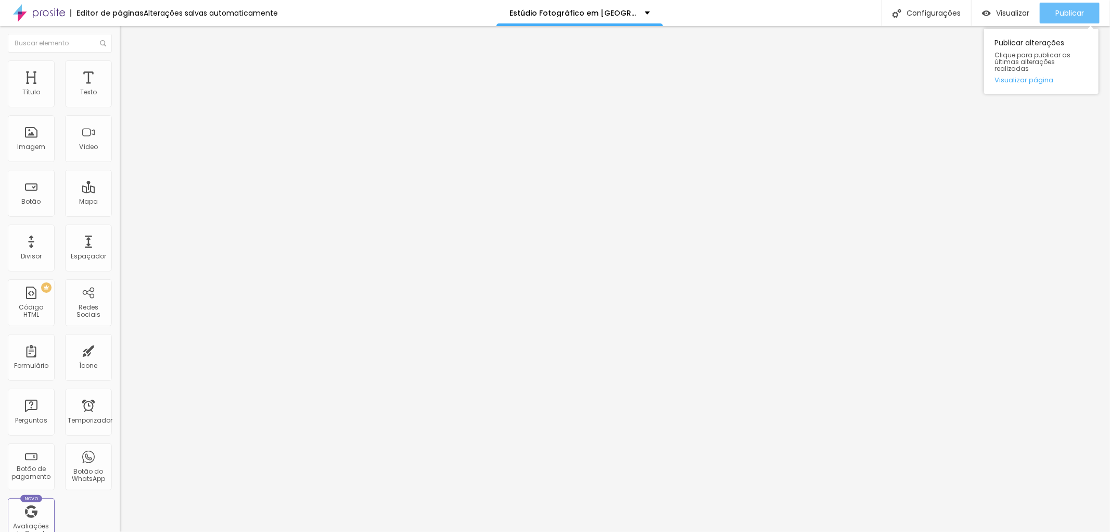
click at [1075, 11] on font "Publicar" at bounding box center [1070, 13] width 29 height 10
click at [1069, 8] on font "Publicar" at bounding box center [1070, 13] width 29 height 10
click at [1080, 12] on font "Publicar" at bounding box center [1070, 13] width 29 height 10
click at [120, 154] on button "button" at bounding box center [127, 148] width 15 height 11
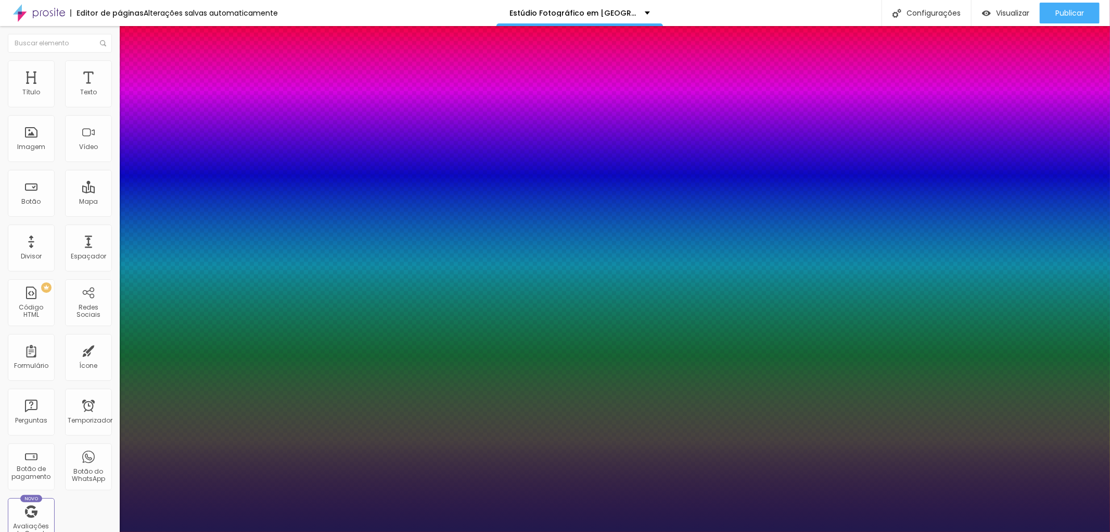
type input "1"
click at [89, 531] on div at bounding box center [555, 532] width 1110 height 0
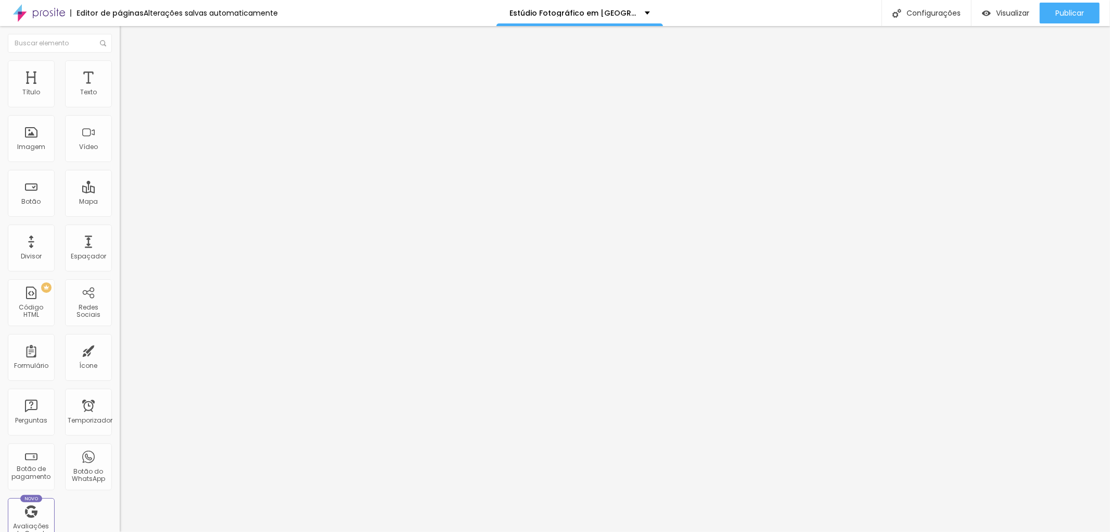
click at [120, 66] on img at bounding box center [124, 64] width 9 height 9
type input "13"
type input "14"
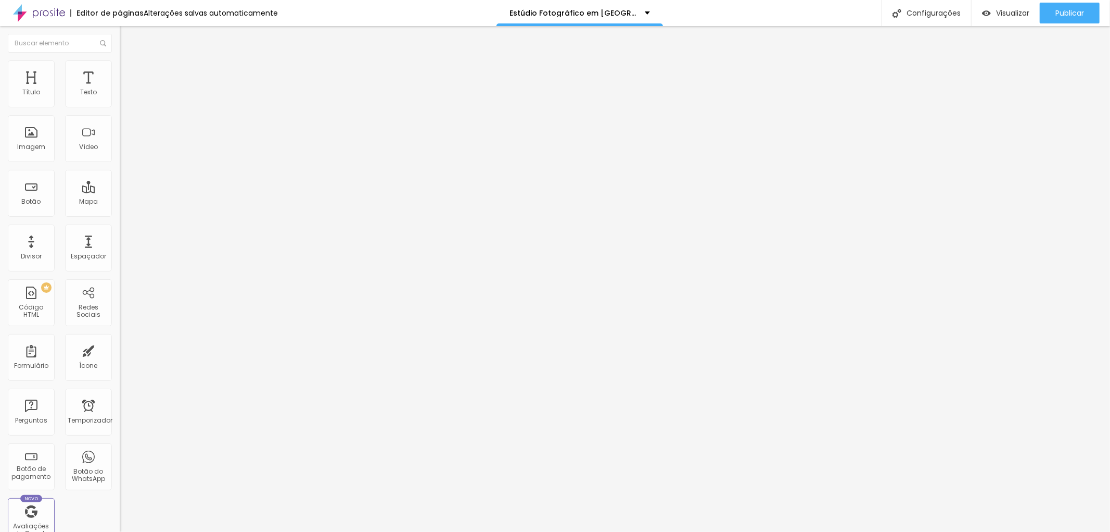
type input "15"
type input "16"
type input "21"
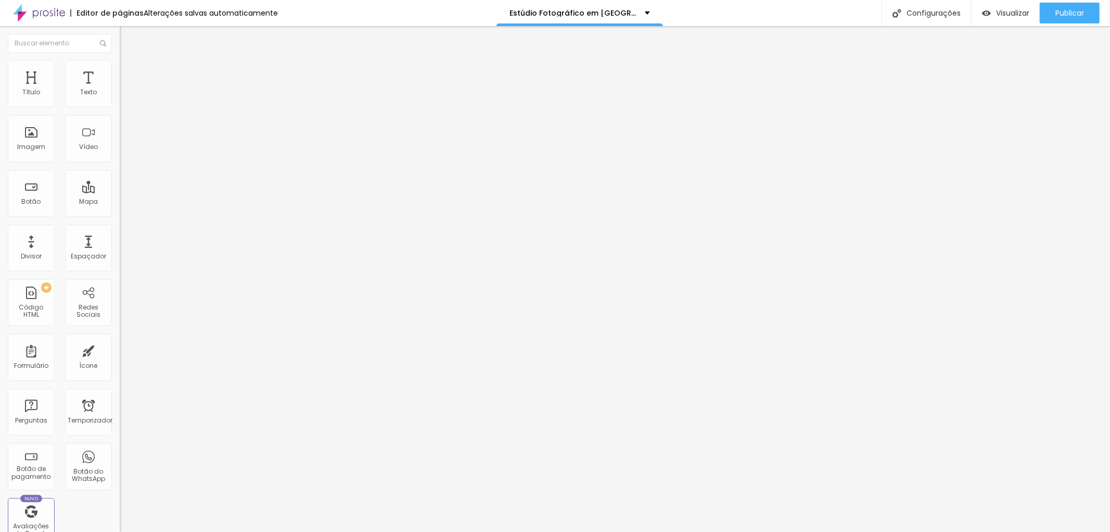
type input "21"
type input "22"
drag, startPoint x: 32, startPoint y: 103, endPoint x: 61, endPoint y: 94, distance: 30.6
type input "23"
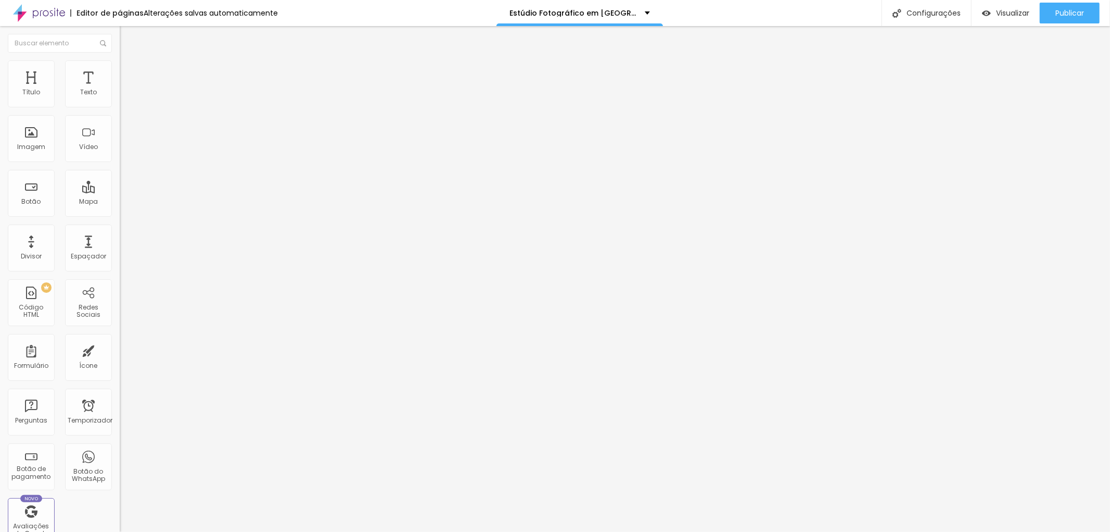
click at [120, 192] on input "range" at bounding box center [153, 196] width 67 height 8
type input "23"
click at [1082, 6] on div "Publicar" at bounding box center [1070, 13] width 29 height 21
type input "21"
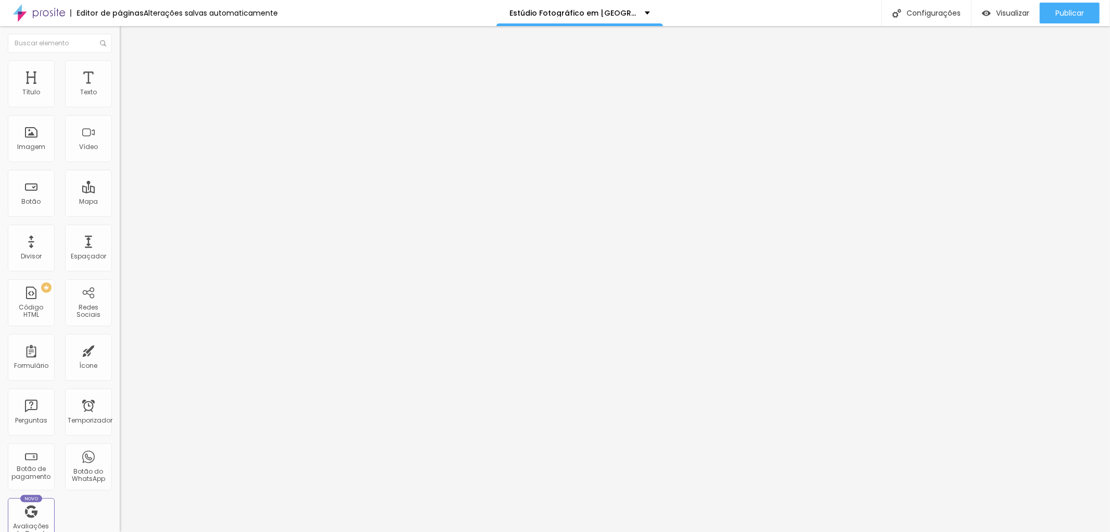
type input "20"
type input "19"
type input "18"
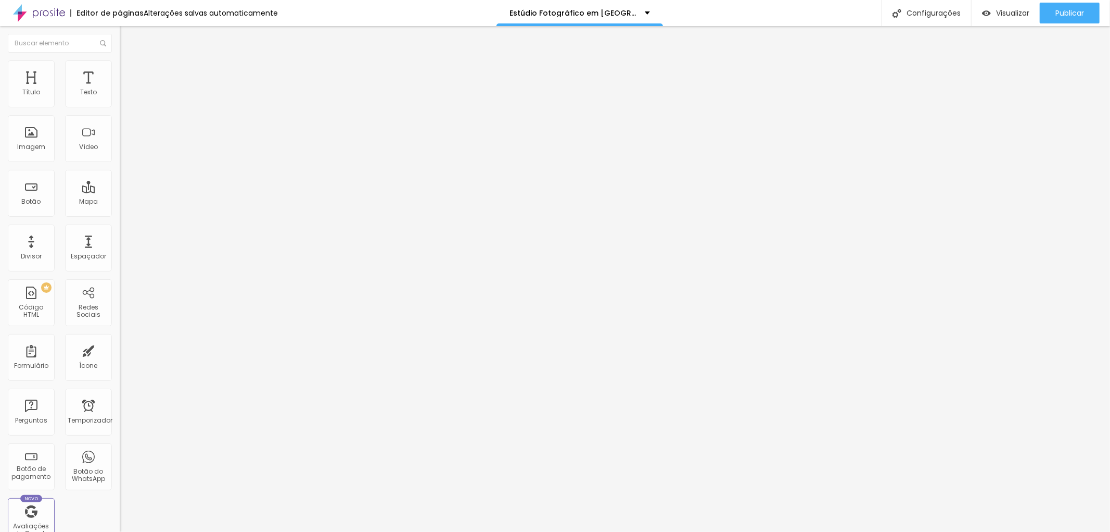
type input "18"
type input "17"
type input "16"
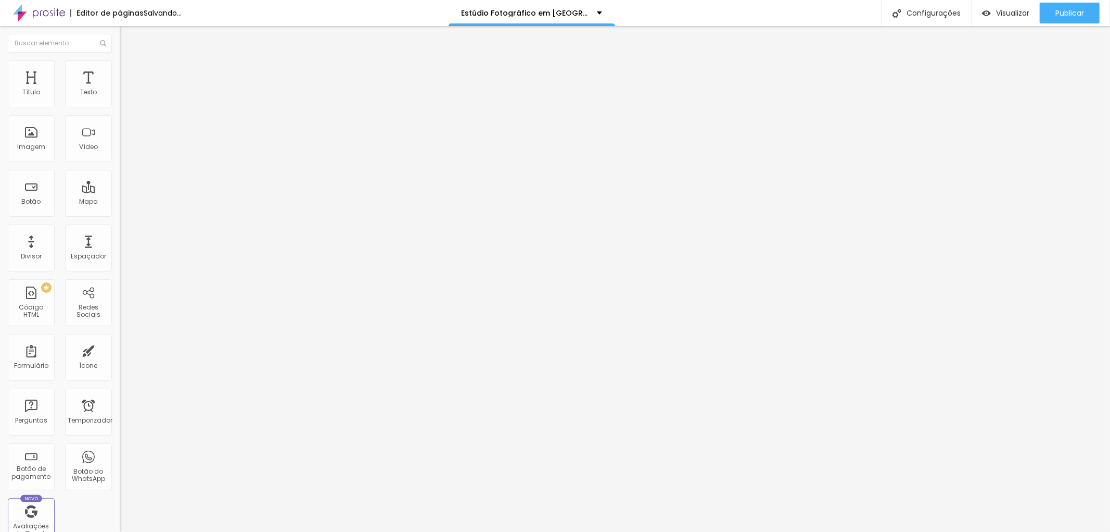
type input "15"
type input "14"
type input "12"
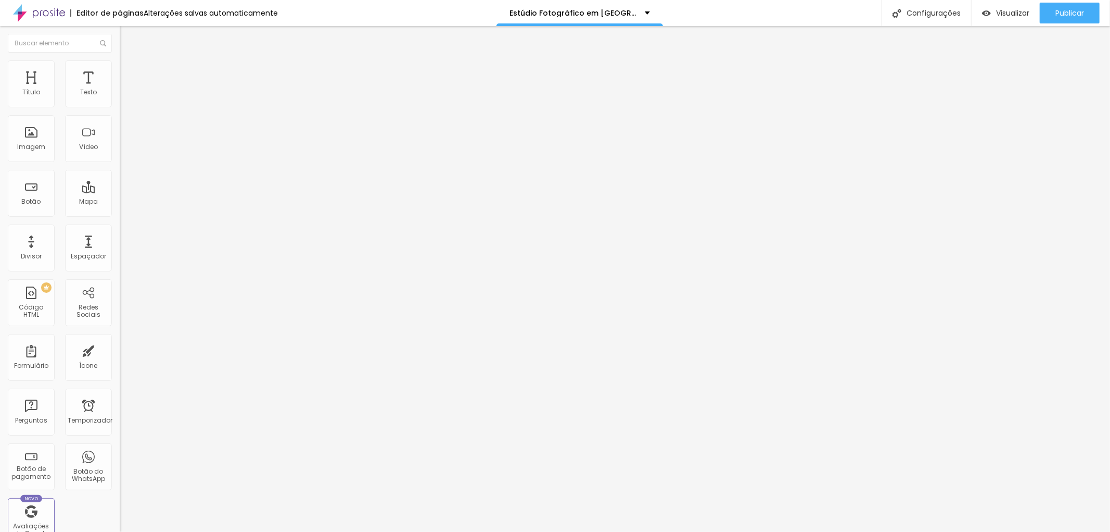
type input "12"
type input "10"
drag, startPoint x: 38, startPoint y: 102, endPoint x: 30, endPoint y: 100, distance: 8.1
type input "10"
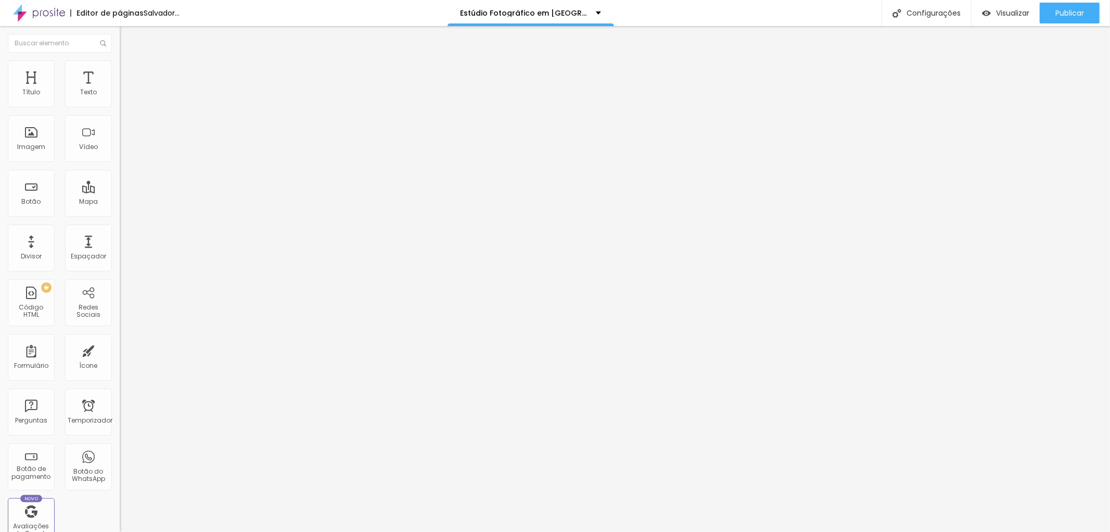
click at [120, 192] on input "range" at bounding box center [153, 196] width 67 height 8
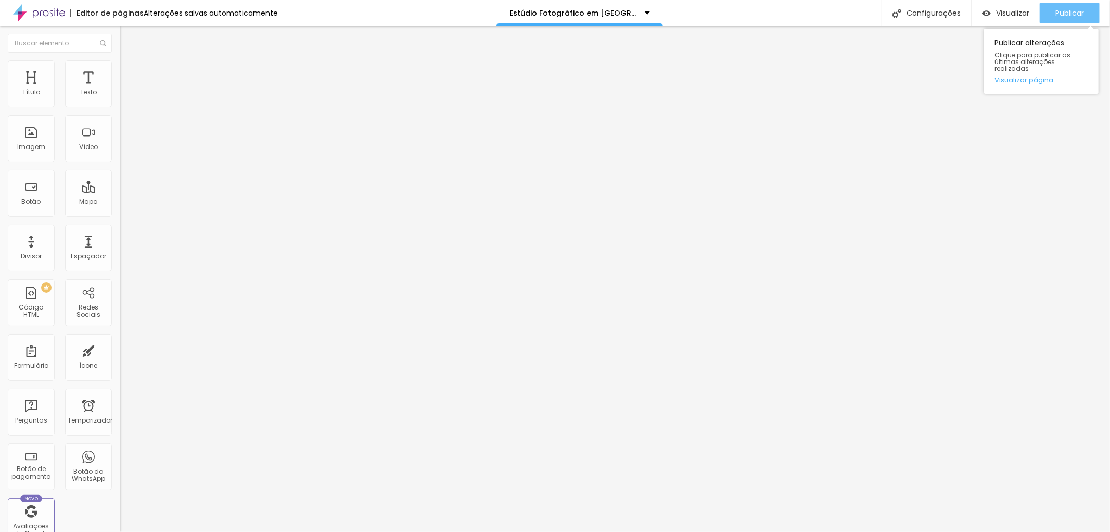
click at [1063, 11] on font "Publicar" at bounding box center [1070, 13] width 29 height 10
click at [120, 60] on li "Estilo" at bounding box center [180, 55] width 120 height 10
click at [124, 151] on icon "button" at bounding box center [127, 148] width 6 height 6
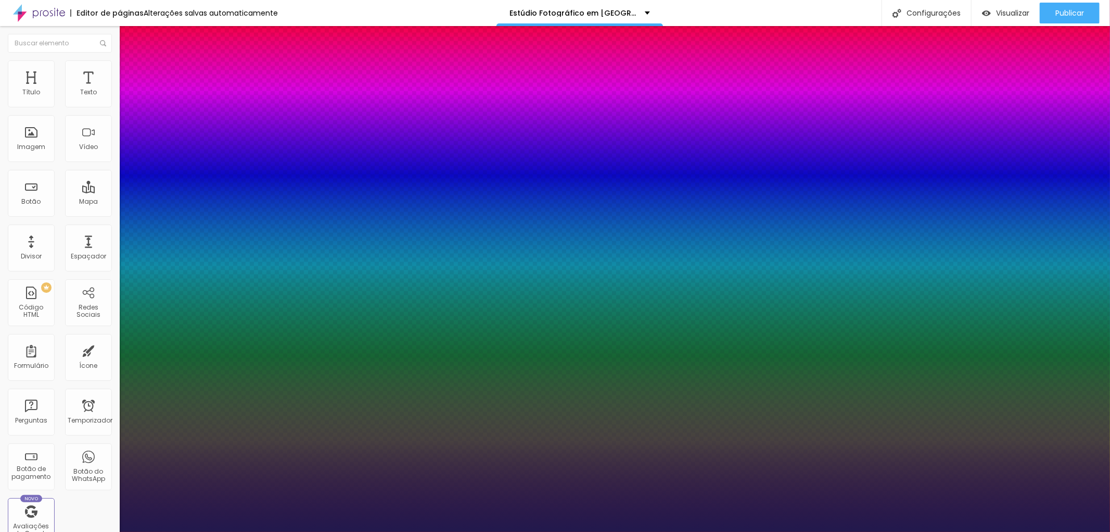
type input "1"
type input "19"
type input "1"
type input "20"
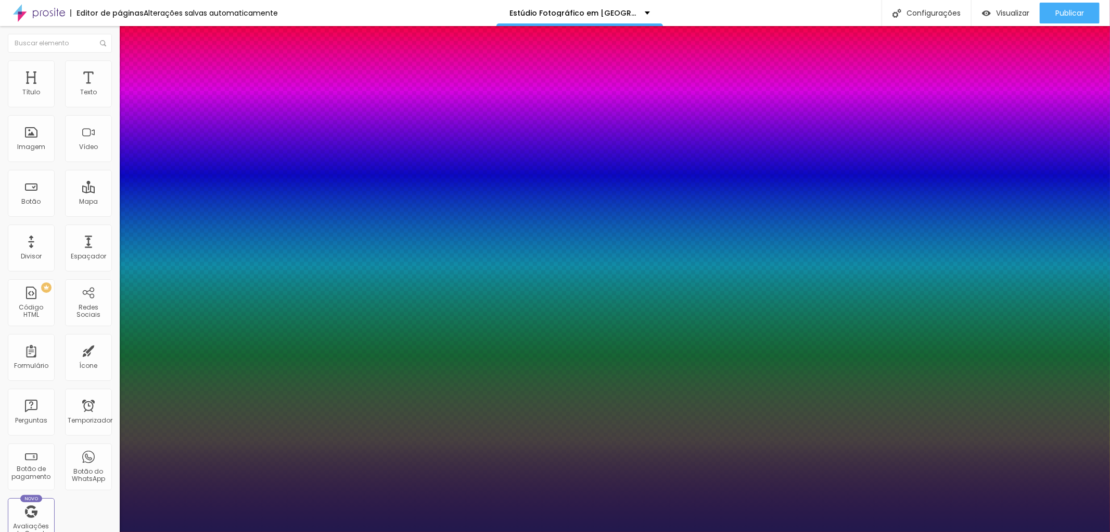
type input "20"
type input "1"
type input "24"
type input "1"
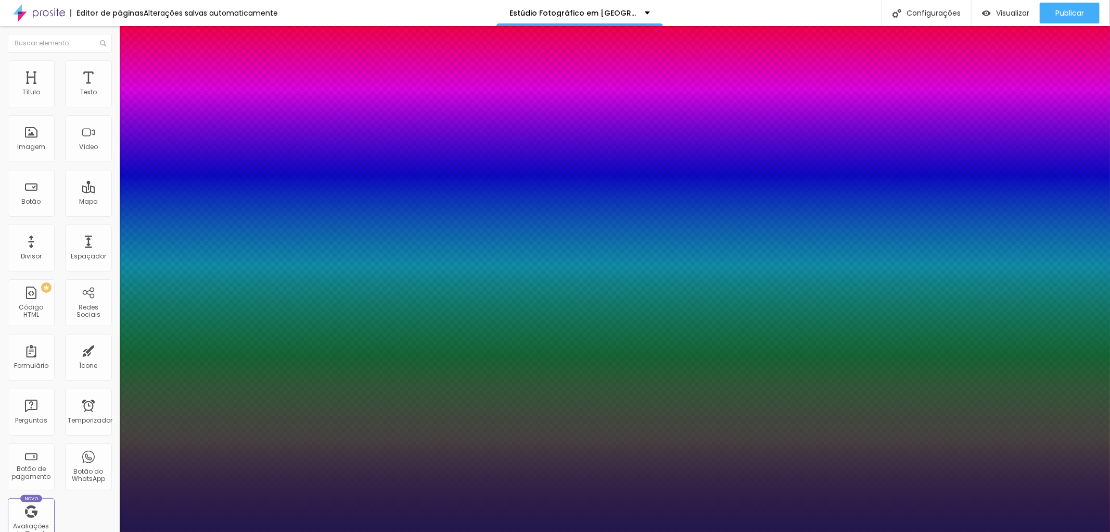
type input "25"
type input "1"
type input "24"
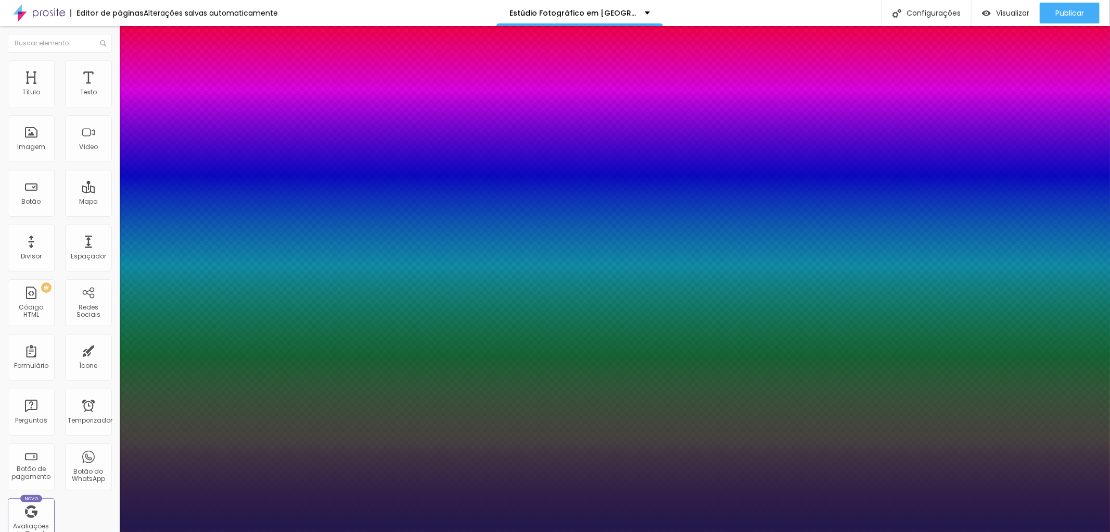
type input "1"
type input "23"
type input "1"
type input "23"
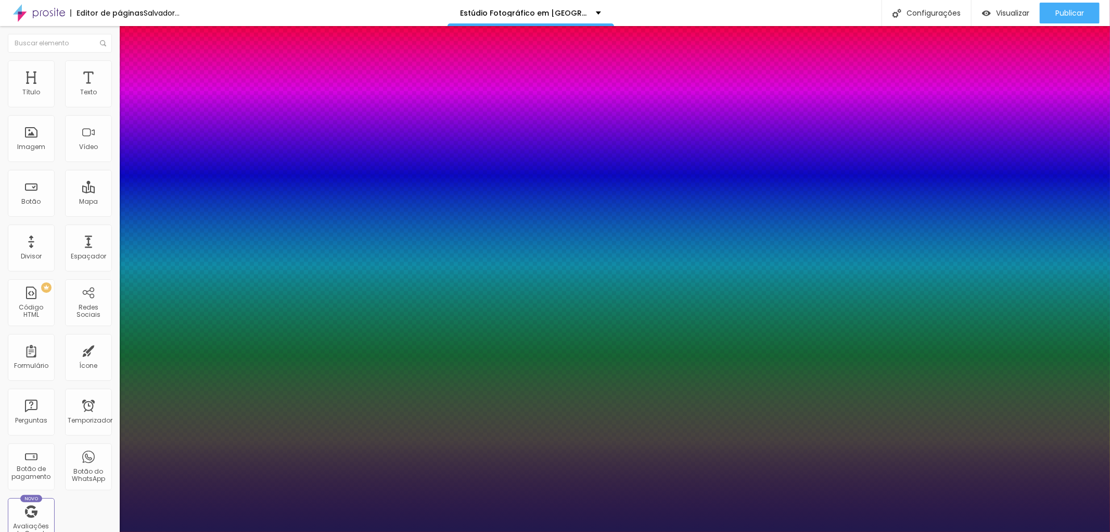
type input "1"
click at [1075, 531] on div at bounding box center [555, 532] width 1110 height 0
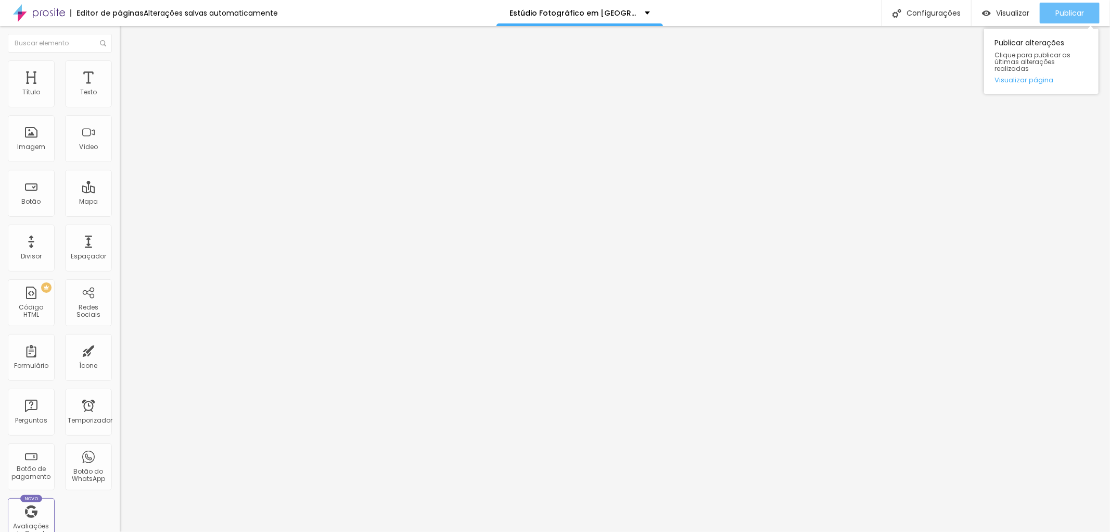
click at [1075, 13] on font "Publicar" at bounding box center [1070, 13] width 29 height 10
click at [1073, 11] on font "Publicar" at bounding box center [1070, 13] width 29 height 10
click at [1068, 12] on font "Publicar" at bounding box center [1070, 13] width 29 height 10
click at [120, 68] on li "Avançado" at bounding box center [180, 65] width 120 height 10
click at [120, 60] on li "Estilo" at bounding box center [180, 55] width 120 height 10
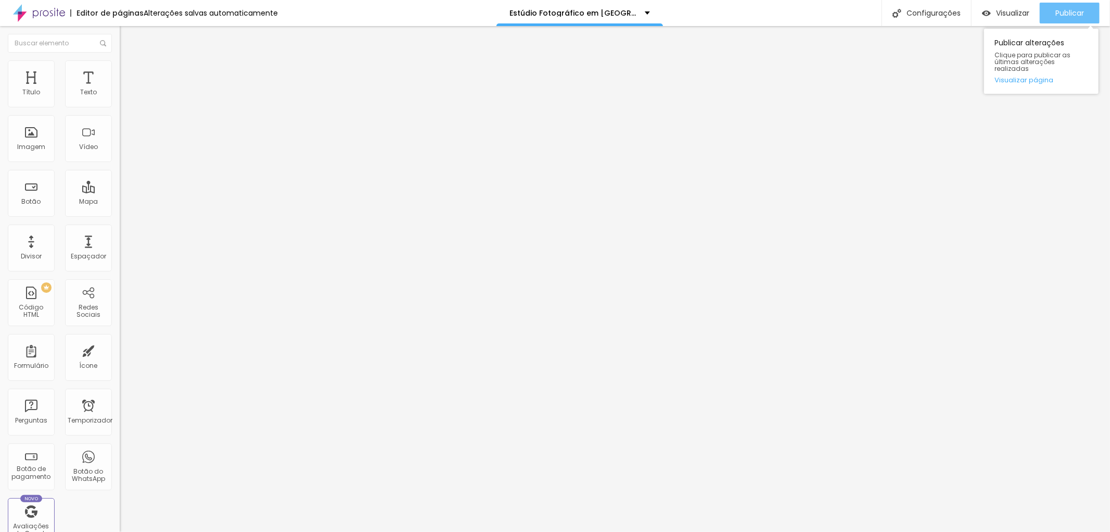
click at [1078, 8] on font "Publicar" at bounding box center [1070, 13] width 29 height 10
click at [120, 64] on li "Estilo" at bounding box center [180, 65] width 120 height 10
click at [129, 73] on font "Avançado" at bounding box center [146, 77] width 34 height 9
type input "16"
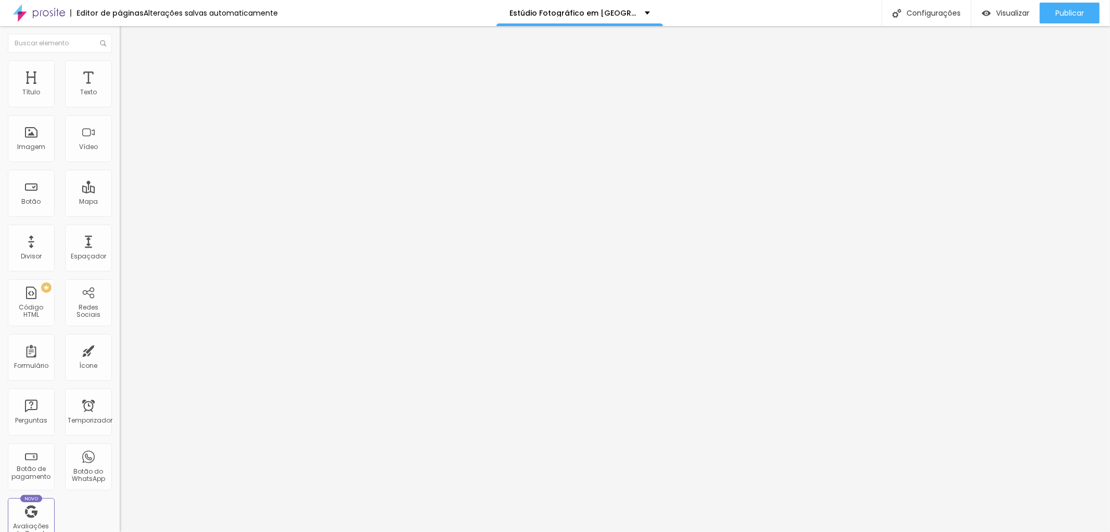
type input "17"
type input "18"
type input "22"
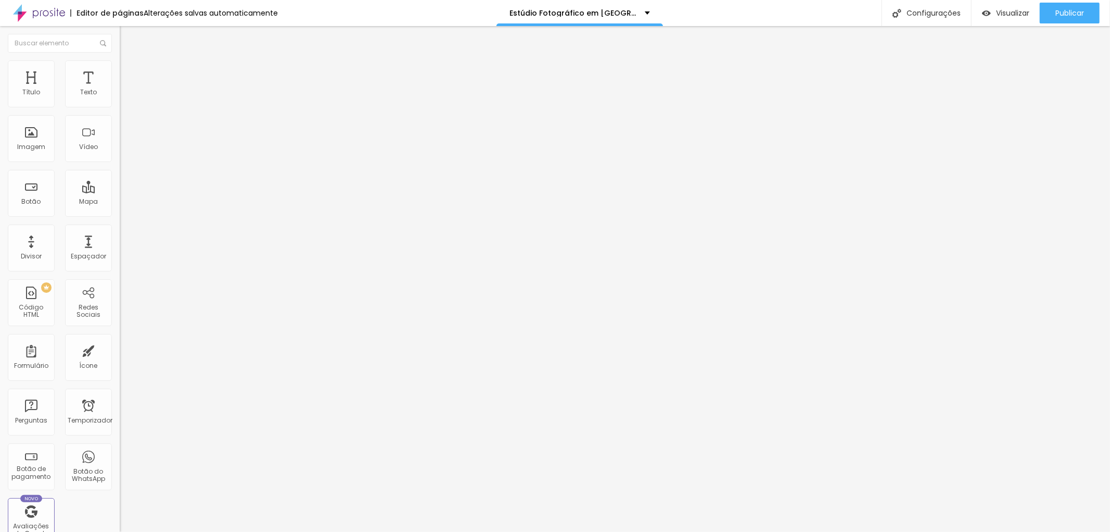
type input "22"
type input "24"
type input "25"
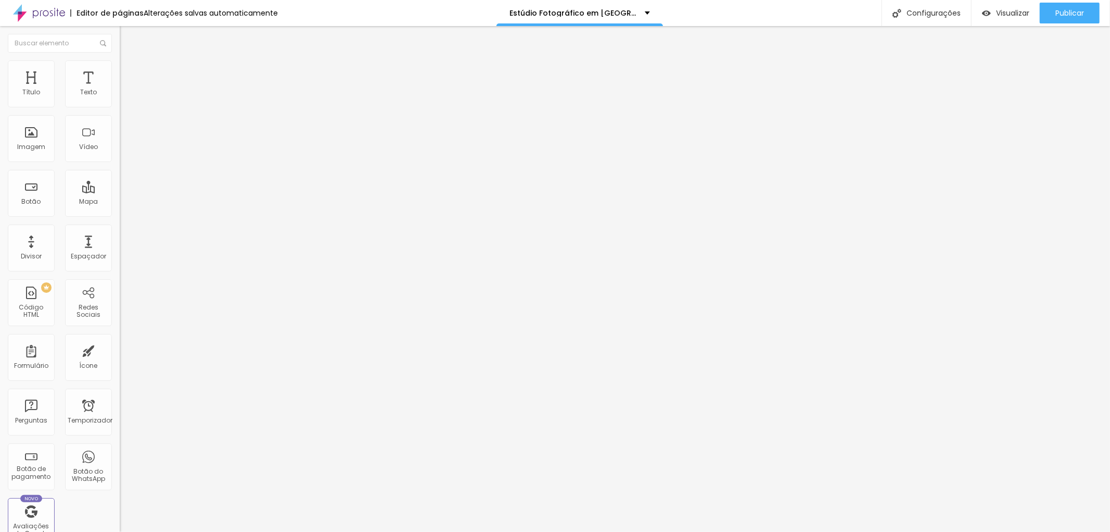
type input "27"
drag, startPoint x: 34, startPoint y: 101, endPoint x: 51, endPoint y: 100, distance: 17.2
click at [120, 202] on input "range" at bounding box center [153, 206] width 67 height 8
click at [1071, 16] on font "Publicar" at bounding box center [1070, 13] width 29 height 10
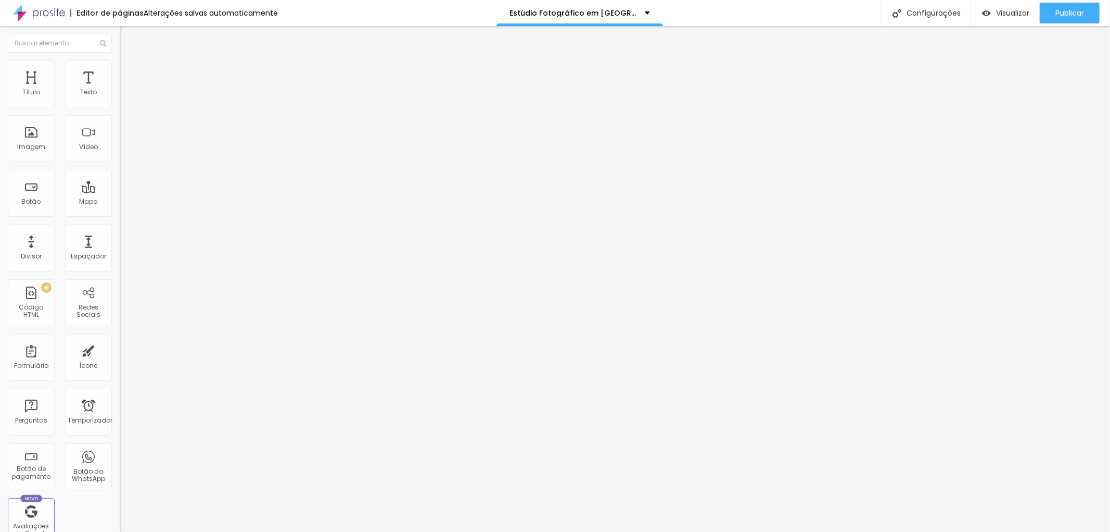
click at [120, 67] on img at bounding box center [124, 64] width 9 height 9
click at [1076, 11] on font "Publicar" at bounding box center [1070, 13] width 29 height 10
drag, startPoint x: 87, startPoint y: 283, endPoint x: 103, endPoint y: 280, distance: 16.5
click at [120, 213] on input "[URL][DOMAIN_NAME]" at bounding box center [182, 208] width 125 height 10
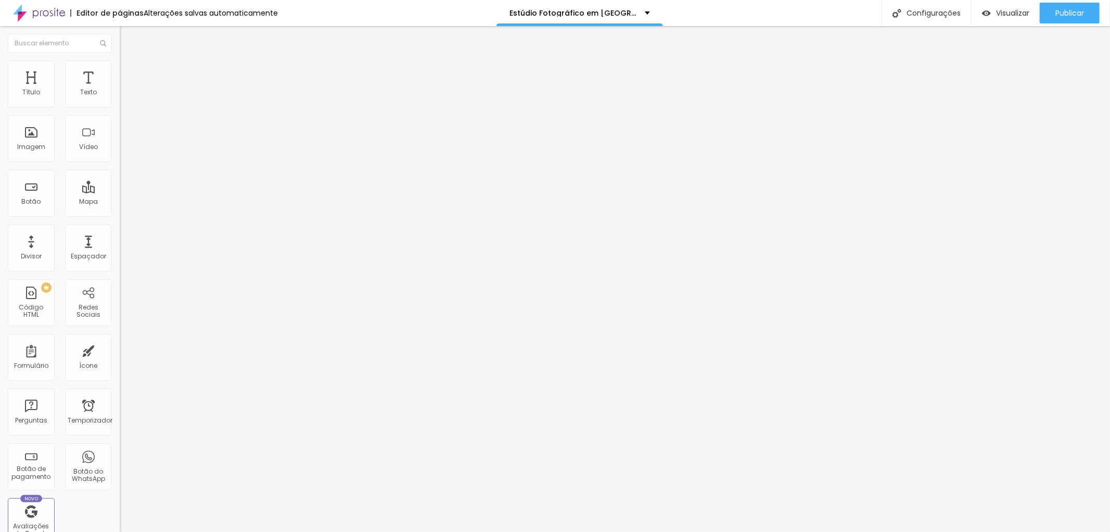
scroll to position [0, 0]
paste input "[URL][DOMAIN_NAME]"
click at [120, 345] on div "Editar nulo Conteúdo Estilo Avançado Trocar imagem Descrição da imagem (Alt) Re…" at bounding box center [180, 279] width 120 height 506
click at [1073, 9] on font "Publicar" at bounding box center [1070, 13] width 29 height 10
